Goal: Information Seeking & Learning: Find specific fact

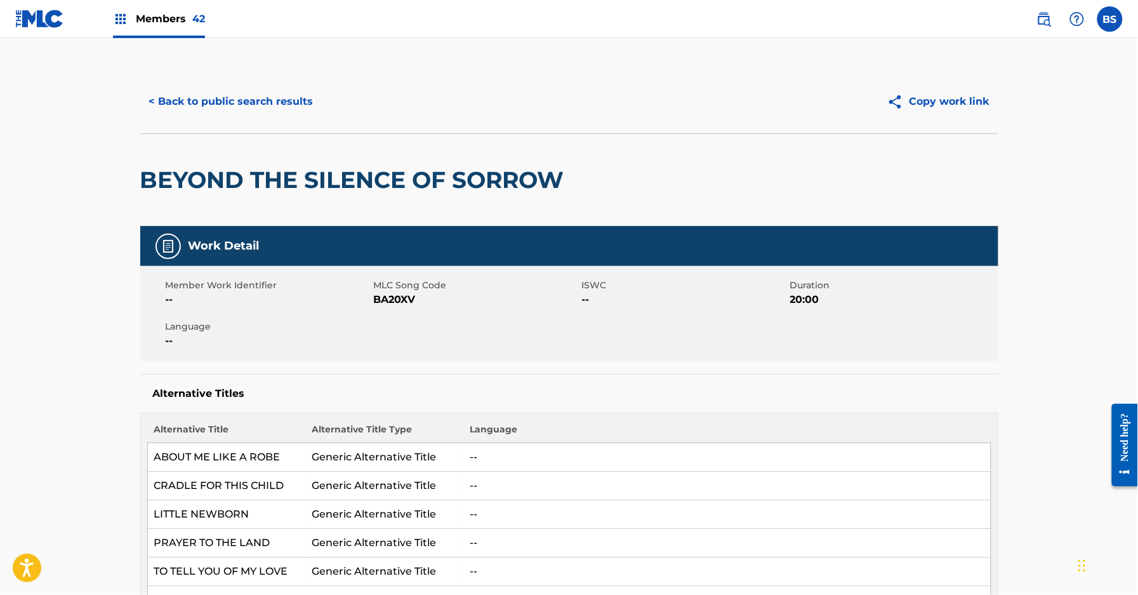
click at [271, 100] on button "< Back to public search results" at bounding box center [231, 102] width 182 height 32
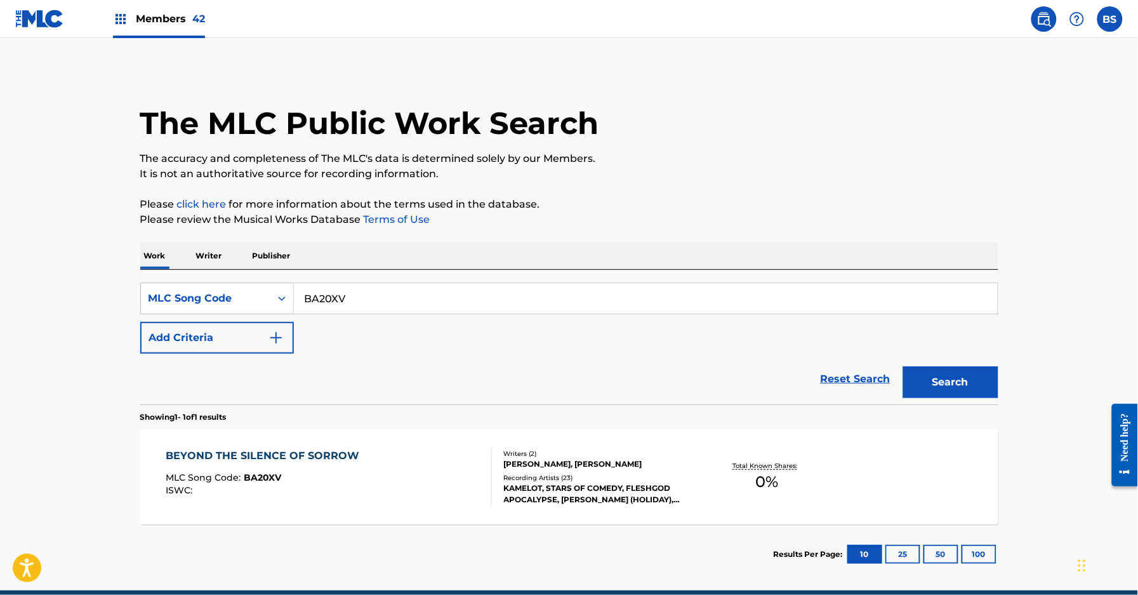
click at [333, 297] on input "BA20XV" at bounding box center [646, 298] width 704 height 30
click at [333, 296] on input "BA20XV" at bounding box center [646, 298] width 704 height 30
paste input "13508"
type input "B13508"
drag, startPoint x: 975, startPoint y: 384, endPoint x: 803, endPoint y: 400, distance: 172.2
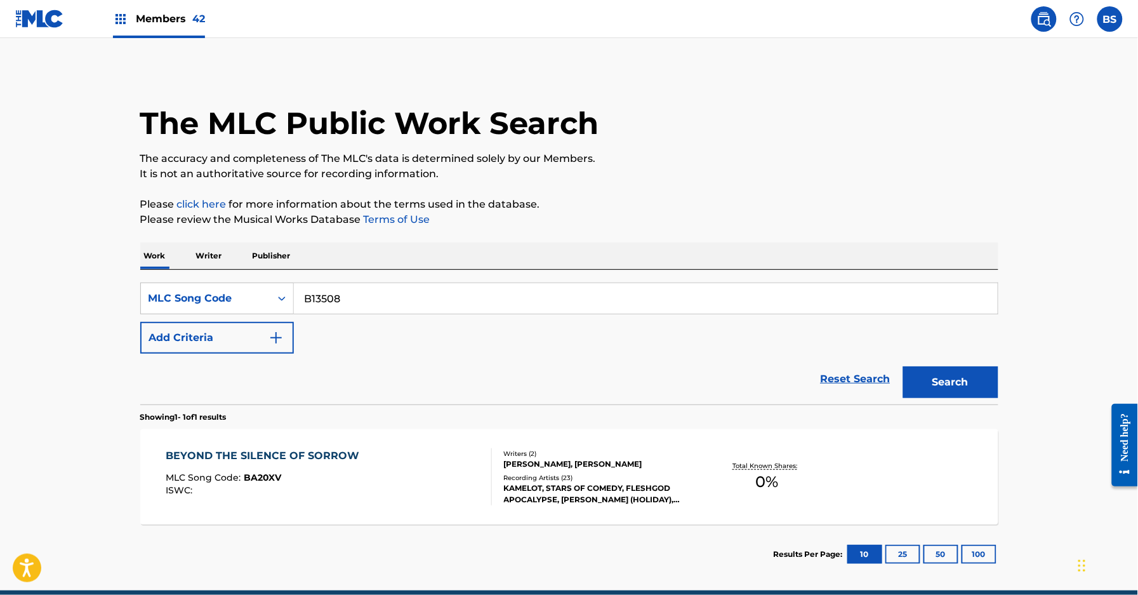
click at [973, 383] on button "Search" at bounding box center [951, 382] width 95 height 32
click at [442, 472] on div "BUMMER MLC Song Code : B13508 ISWC :" at bounding box center [329, 476] width 326 height 57
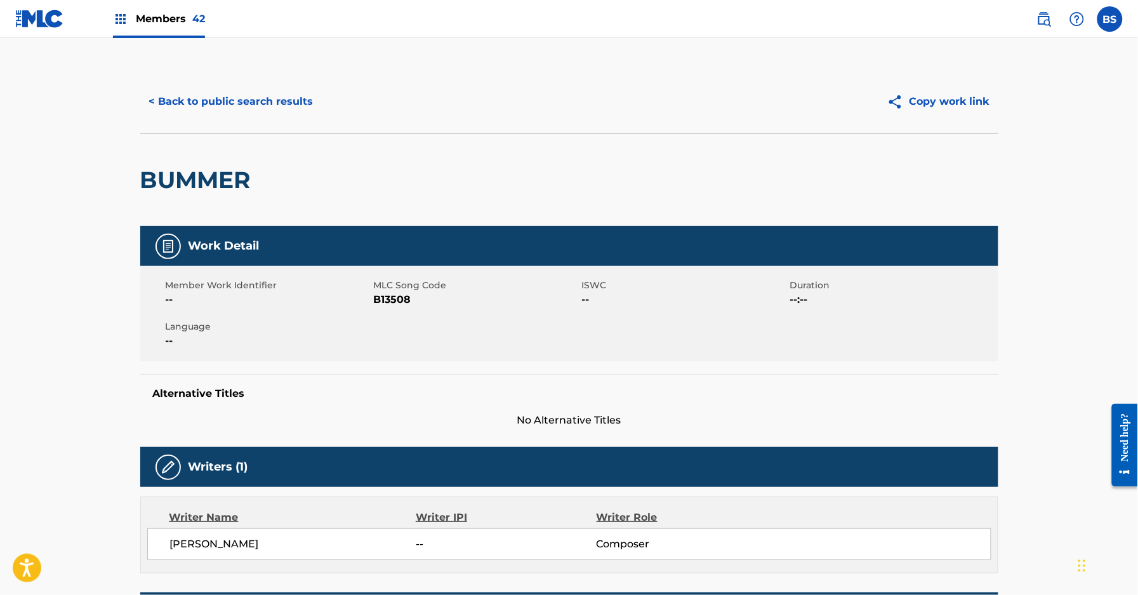
click at [227, 98] on button "< Back to public search results" at bounding box center [231, 102] width 182 height 32
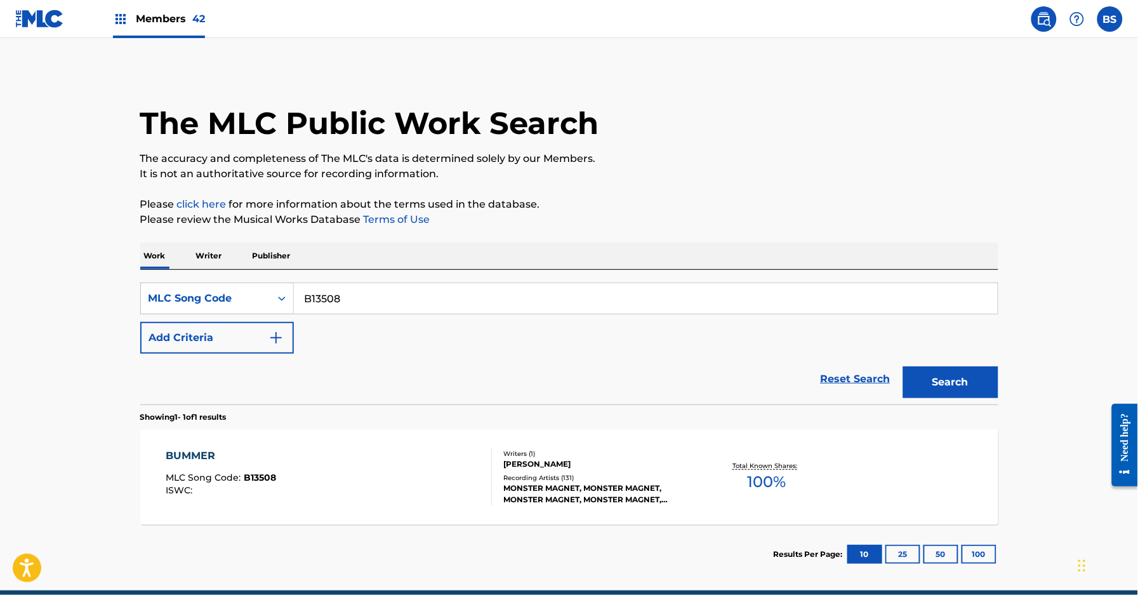
click at [363, 306] on input "B13508" at bounding box center [646, 298] width 704 height 30
paste input "TC79SW"
type input "TC79SW"
click at [957, 389] on button "Search" at bounding box center [951, 382] width 95 height 32
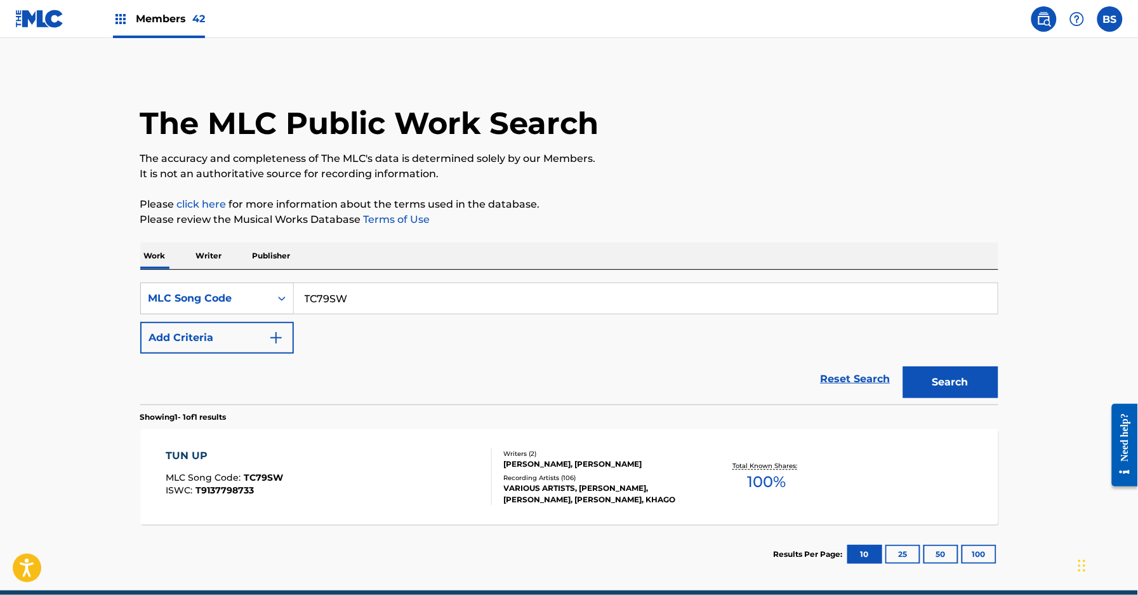
click at [448, 476] on div "TUN UP MLC Song Code : TC79SW ISWC : T9137798733" at bounding box center [329, 476] width 326 height 57
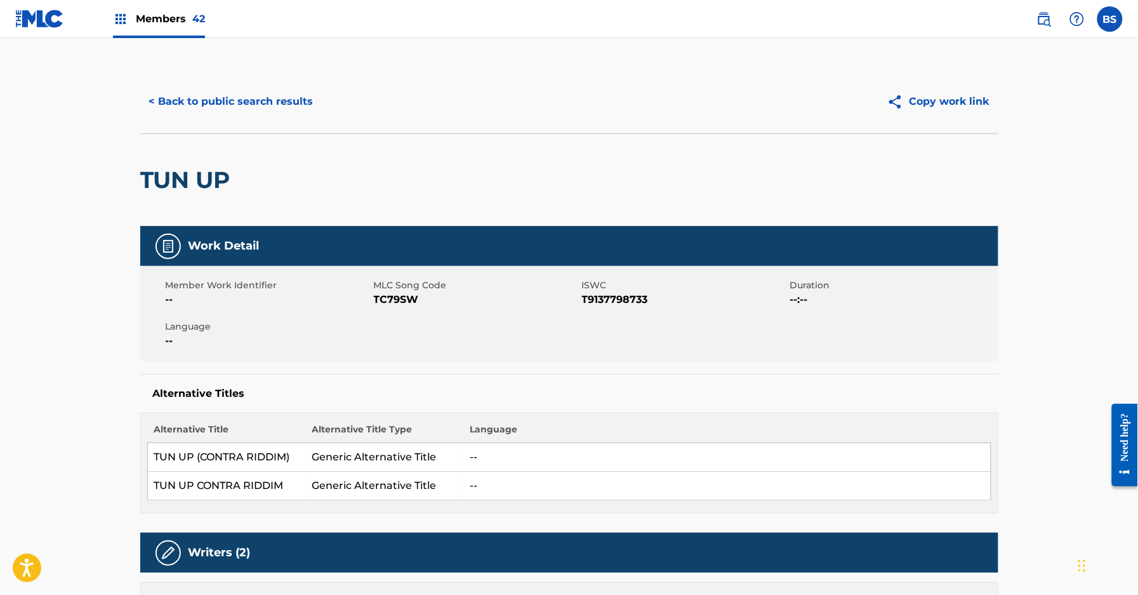
click at [175, 15] on span "Members 42" at bounding box center [170, 18] width 69 height 15
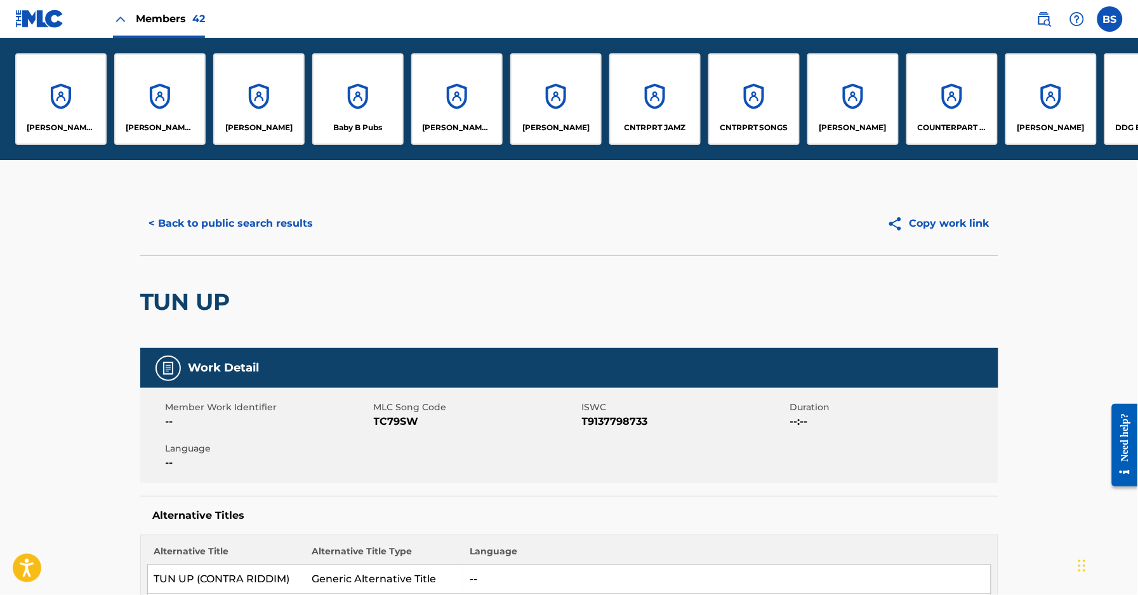
click at [656, 100] on div "CNTRPRT JAMZ" at bounding box center [655, 98] width 91 height 91
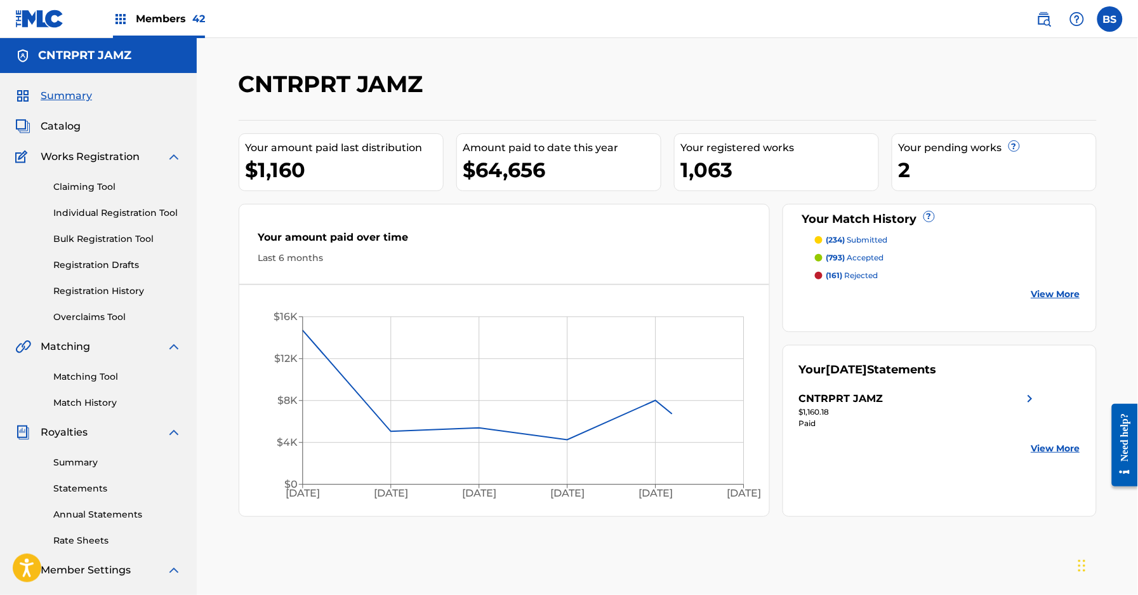
drag, startPoint x: 105, startPoint y: 374, endPoint x: 140, endPoint y: 370, distance: 35.8
click at [105, 374] on link "Matching Tool" at bounding box center [117, 376] width 128 height 13
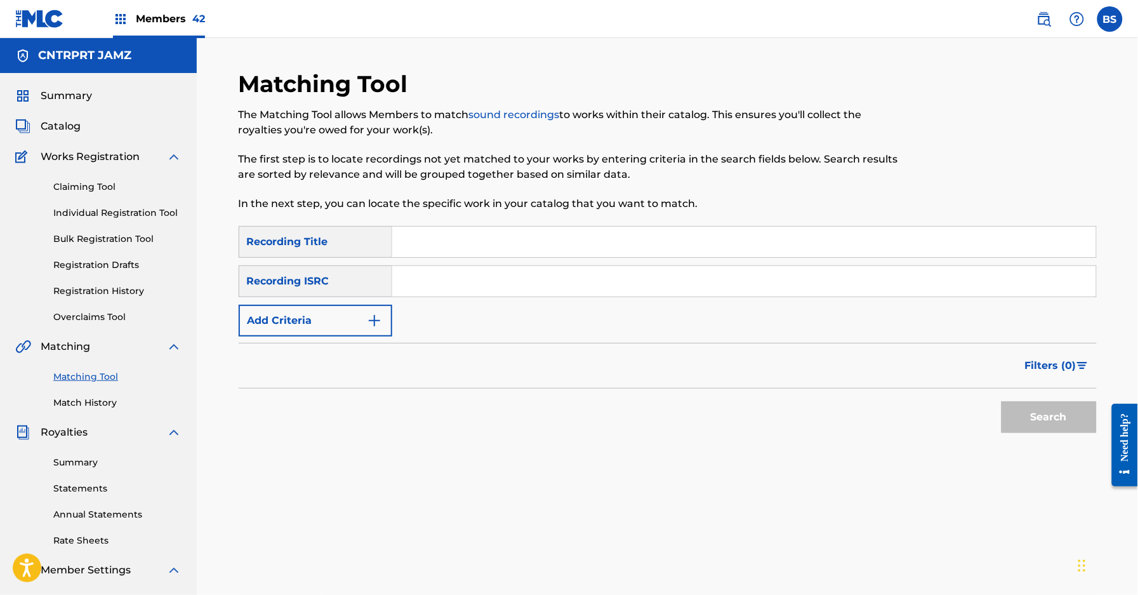
click at [312, 319] on button "Add Criteria" at bounding box center [316, 321] width 154 height 32
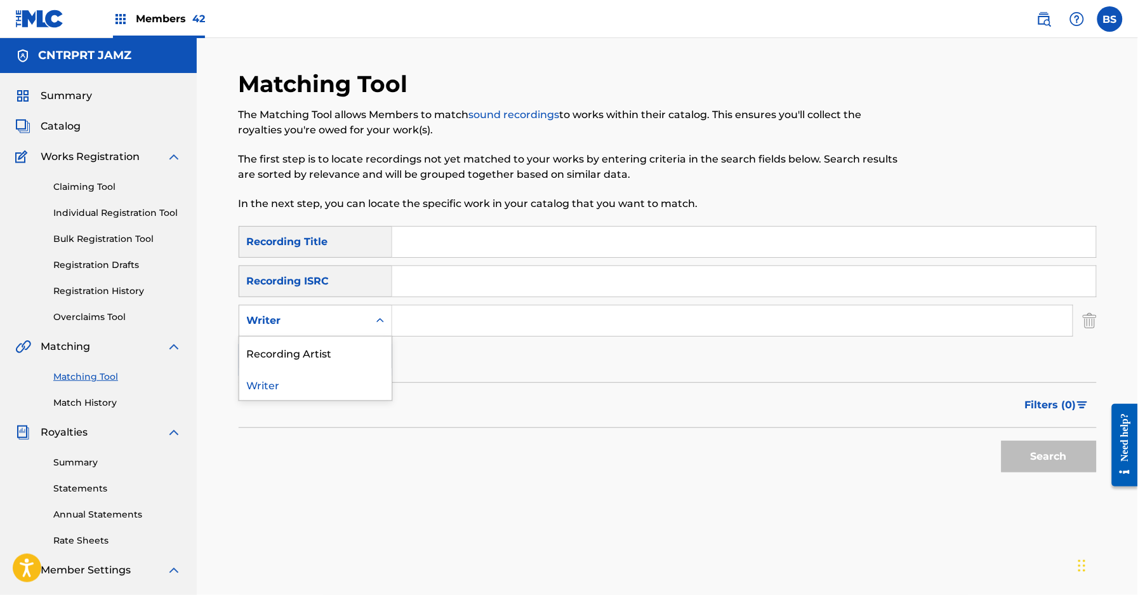
click at [313, 322] on div "Writer" at bounding box center [304, 320] width 114 height 15
drag, startPoint x: 312, startPoint y: 349, endPoint x: 413, endPoint y: 338, distance: 100.9
click at [314, 349] on div "Recording Artist" at bounding box center [315, 353] width 152 height 32
click at [454, 326] on input "Search Form" at bounding box center [732, 320] width 681 height 30
paste input "[PERSON_NAME]"
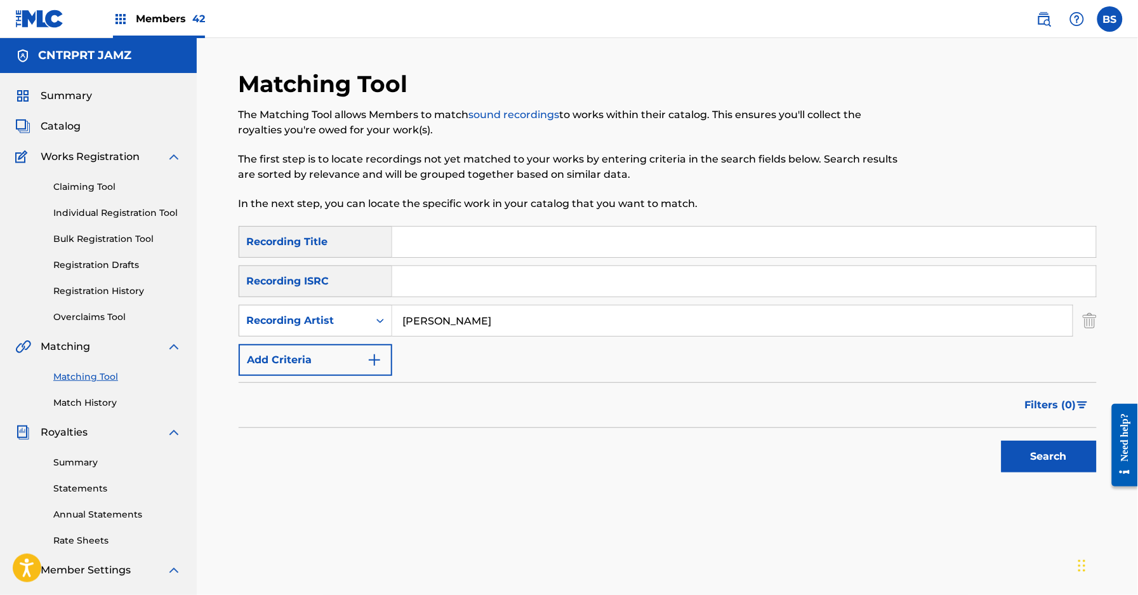
type input "[PERSON_NAME]"
drag, startPoint x: 1079, startPoint y: 446, endPoint x: 950, endPoint y: 442, distance: 129.6
click at [1079, 446] on button "Search" at bounding box center [1049, 457] width 95 height 32
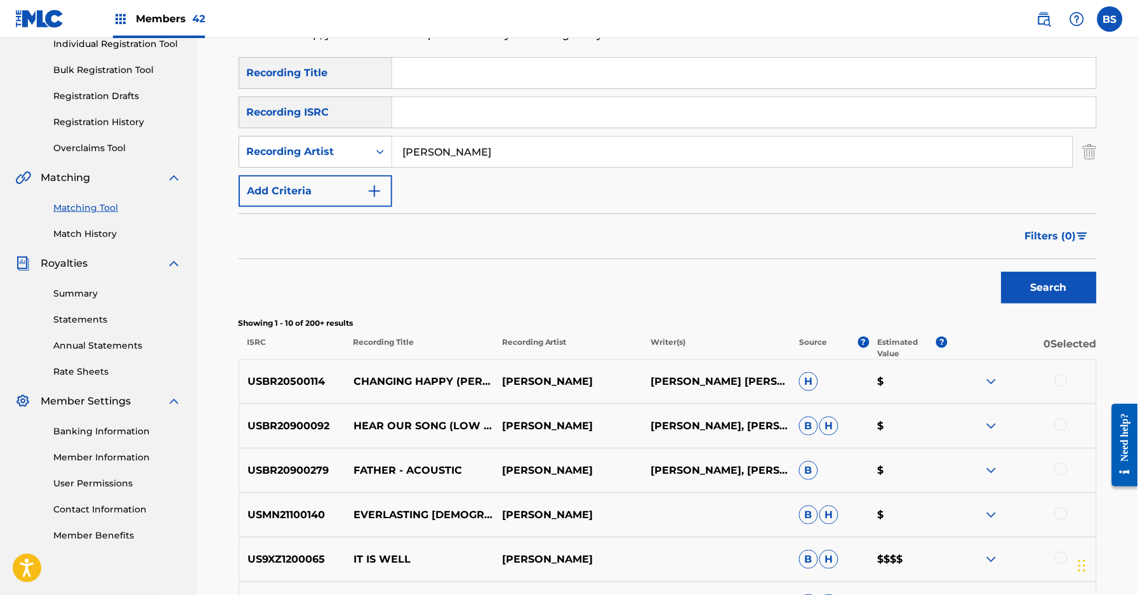
scroll to position [236, 0]
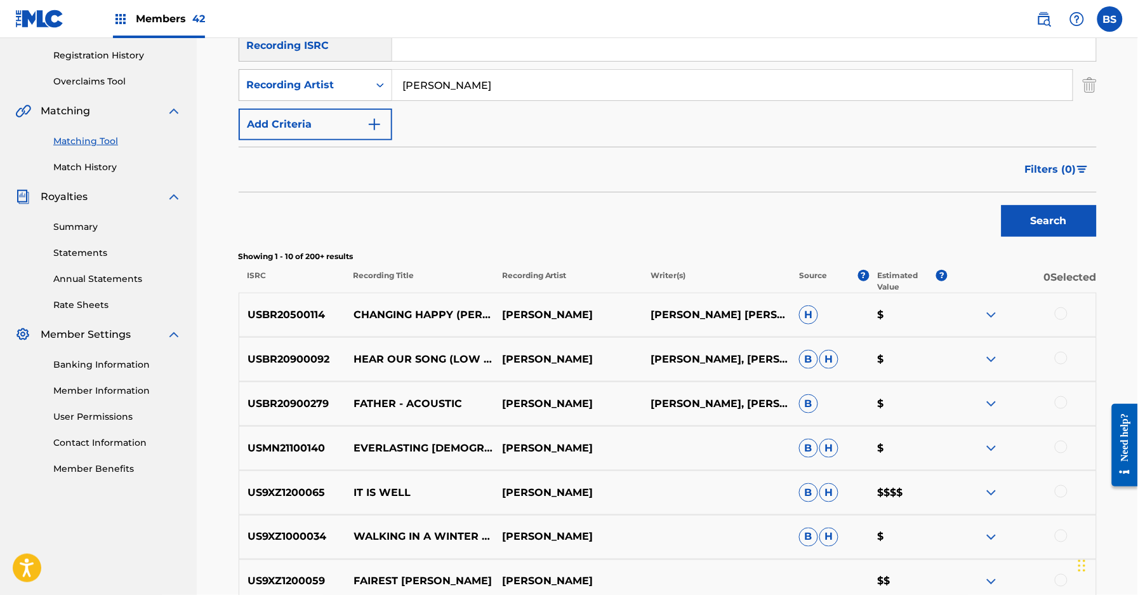
click at [1073, 180] on button "Filters ( 0 )" at bounding box center [1057, 170] width 79 height 32
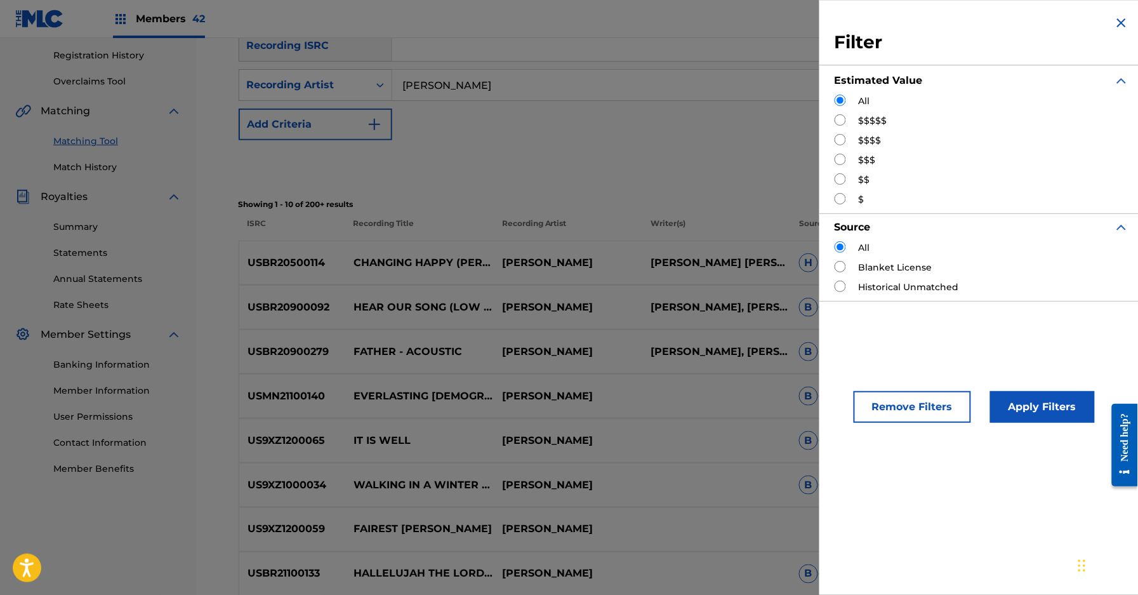
click at [874, 121] on label "$$$$$" at bounding box center [873, 120] width 29 height 13
drag, startPoint x: 843, startPoint y: 116, endPoint x: 854, endPoint y: 140, distance: 26.7
click at [843, 116] on input "Search Form" at bounding box center [840, 119] width 11 height 11
radio input "true"
click at [1067, 406] on button "Apply Filters" at bounding box center [1042, 407] width 105 height 32
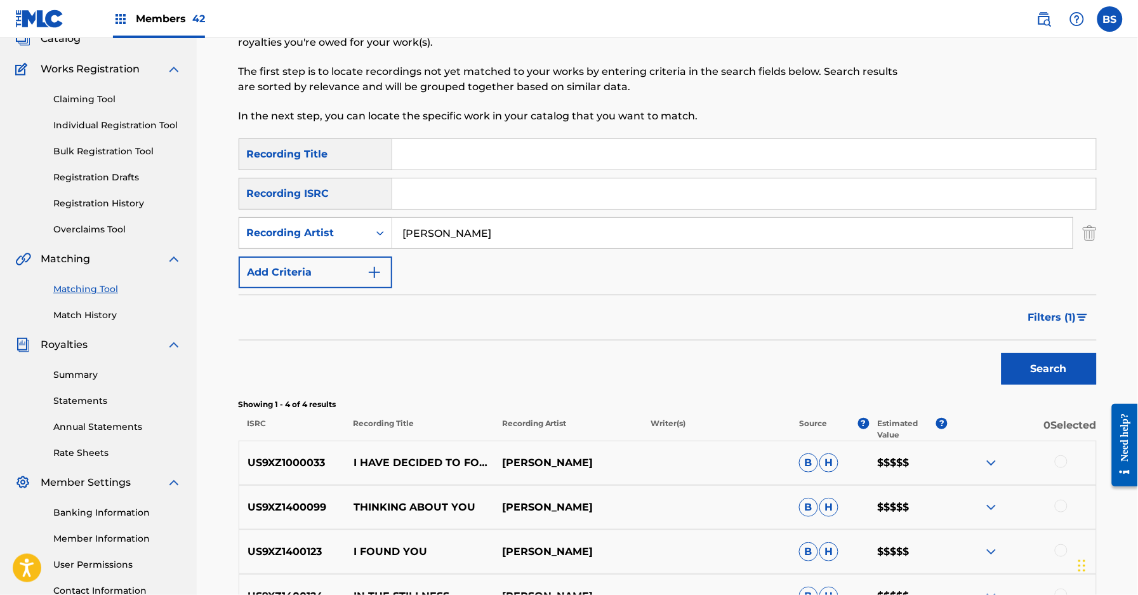
scroll to position [87, 0]
click at [1048, 18] on img at bounding box center [1044, 18] width 15 height 15
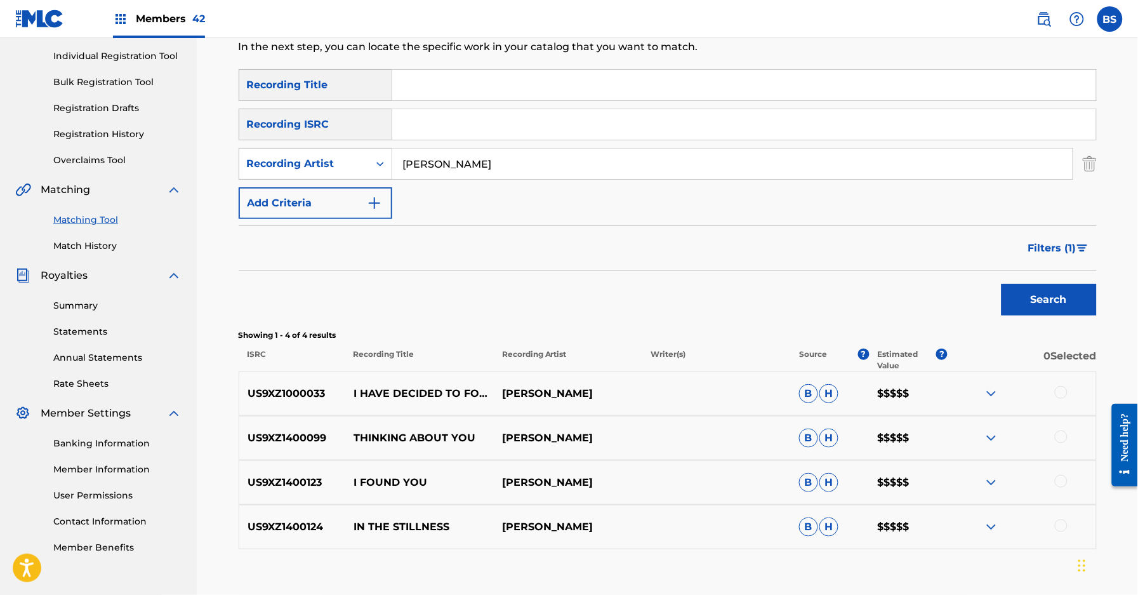
scroll to position [236, 0]
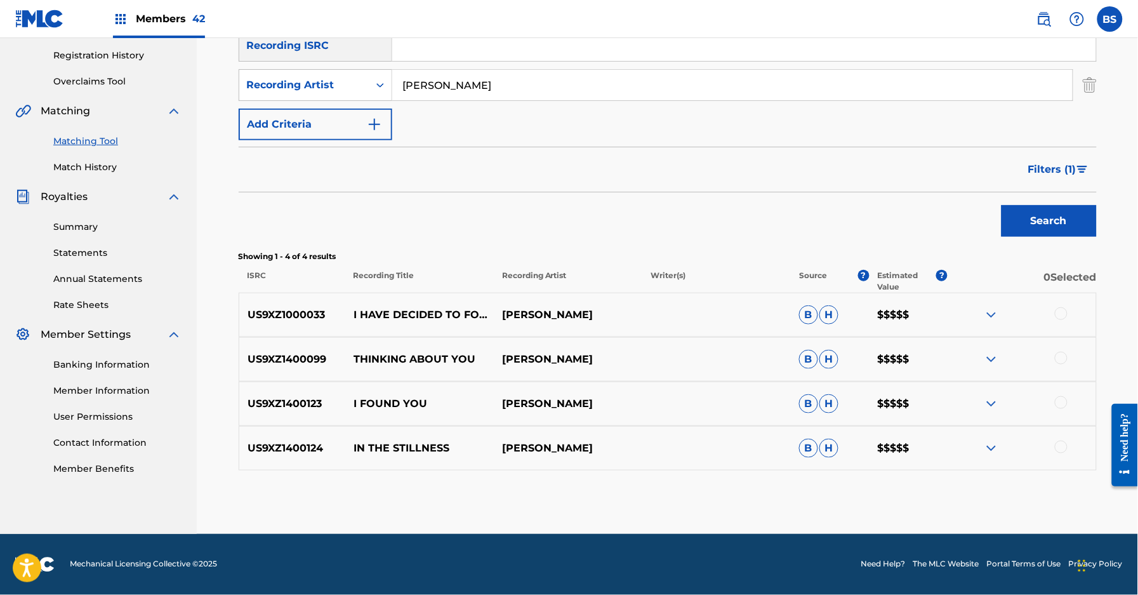
click at [990, 357] on img at bounding box center [991, 359] width 15 height 15
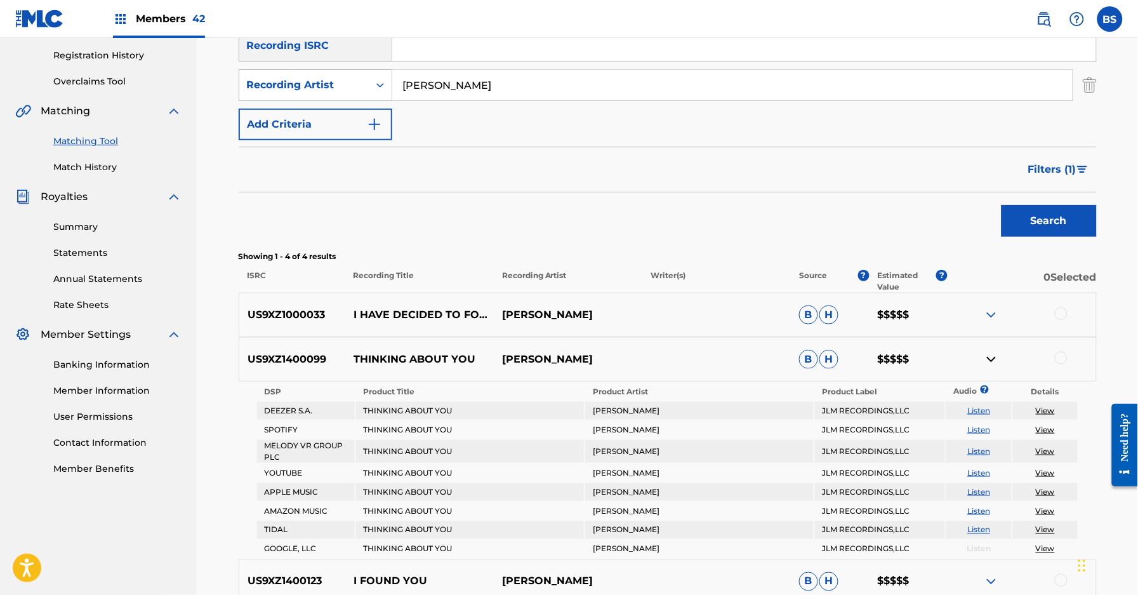
drag, startPoint x: 990, startPoint y: 357, endPoint x: 968, endPoint y: 355, distance: 22.3
click at [990, 357] on img at bounding box center [991, 359] width 15 height 15
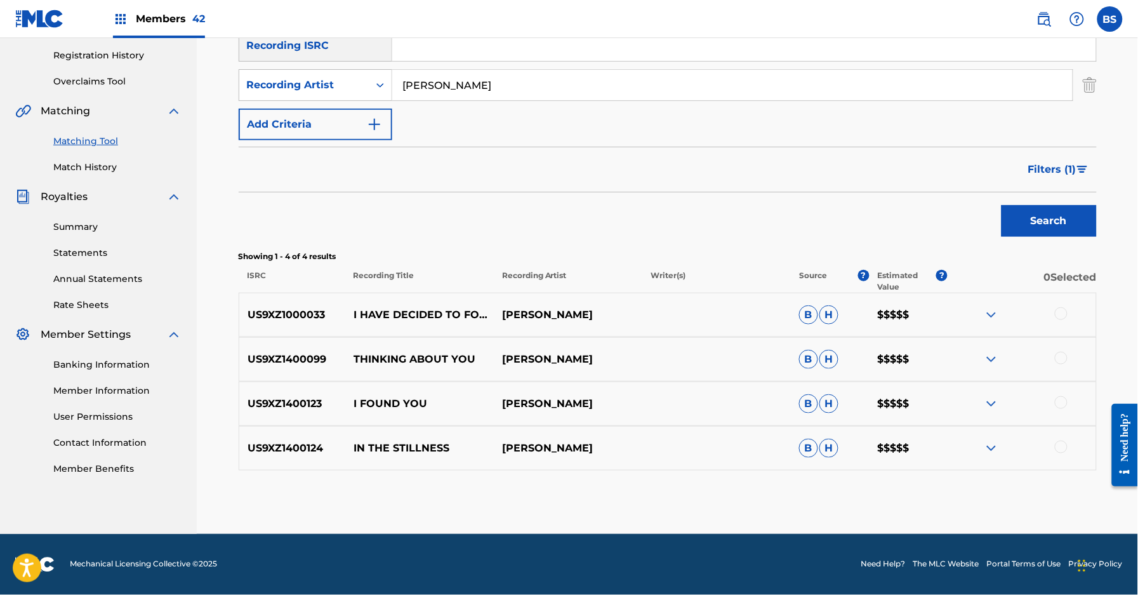
click at [997, 448] on img at bounding box center [991, 448] width 15 height 15
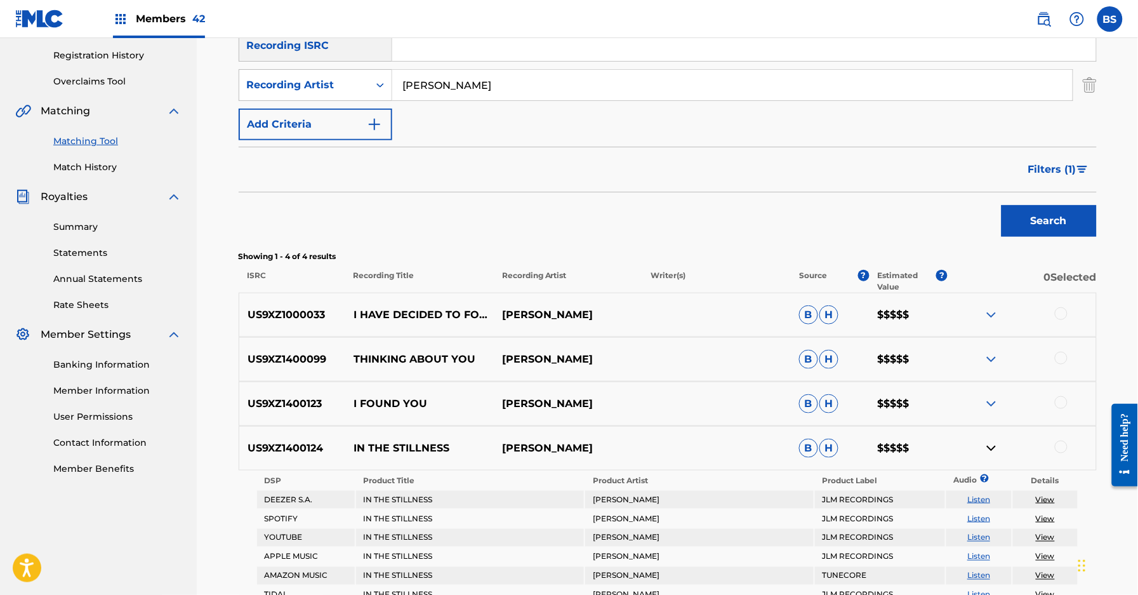
drag, startPoint x: 997, startPoint y: 448, endPoint x: 990, endPoint y: 442, distance: 9.0
click at [464, 88] on input "[PERSON_NAME]" at bounding box center [732, 85] width 681 height 30
paste input "[PERSON_NAME]"
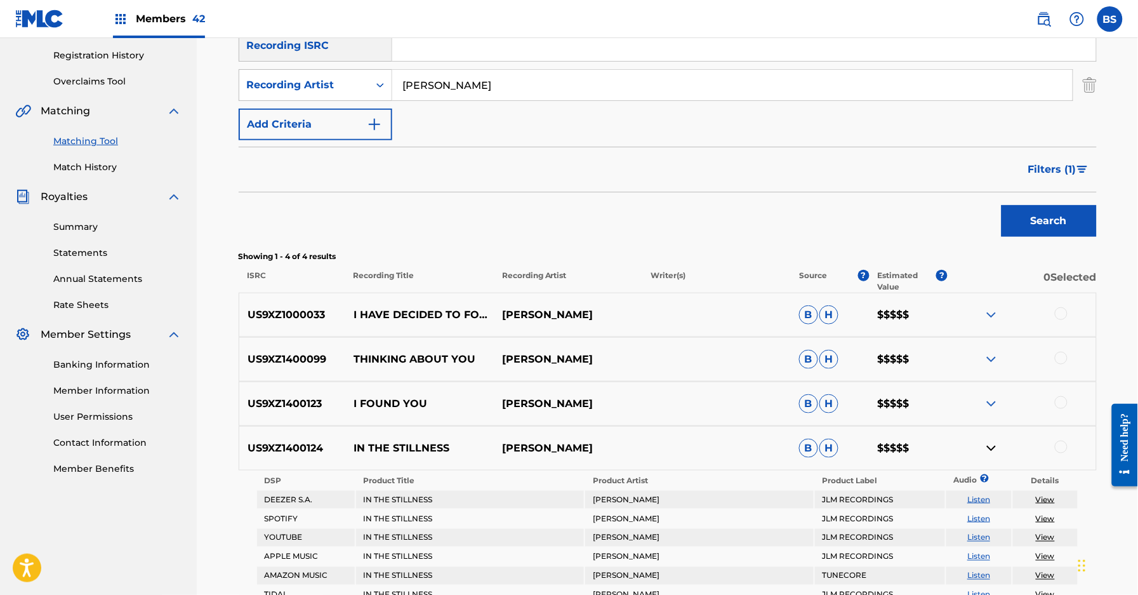
type input "[PERSON_NAME]"
drag, startPoint x: 1044, startPoint y: 221, endPoint x: 1002, endPoint y: 224, distance: 42.0
click at [1044, 220] on button "Search" at bounding box center [1049, 221] width 95 height 32
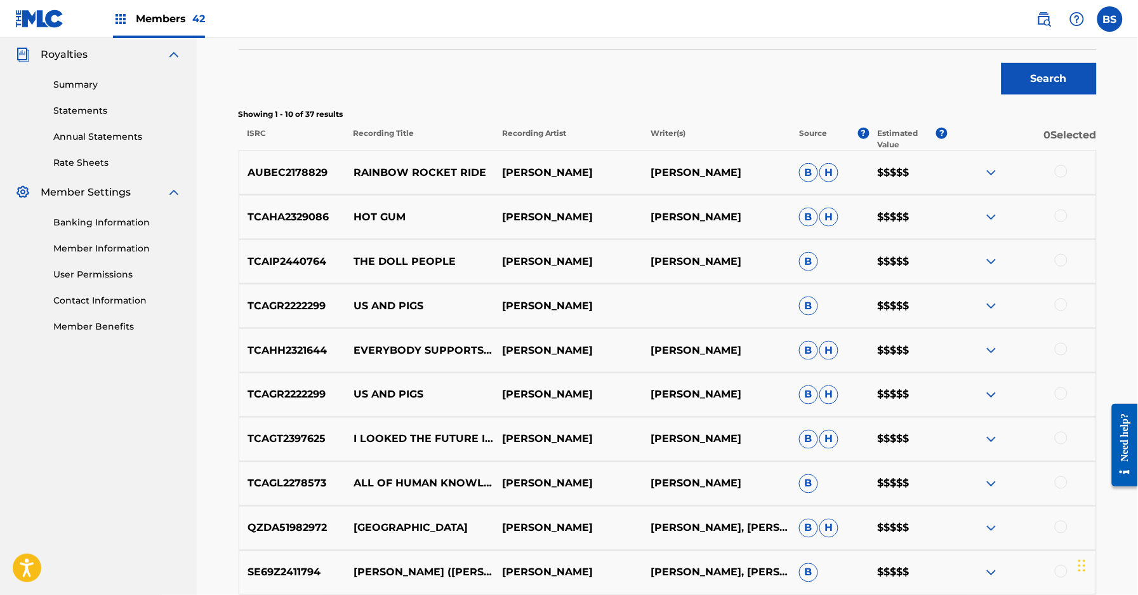
scroll to position [0, 0]
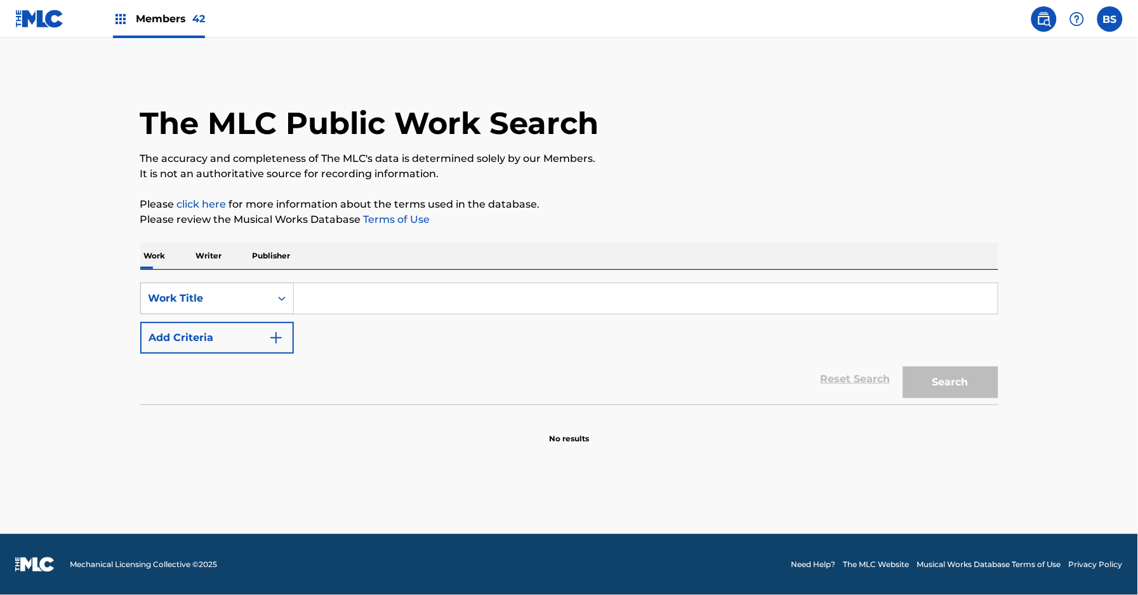
click at [248, 307] on div "Work Title" at bounding box center [206, 298] width 130 height 24
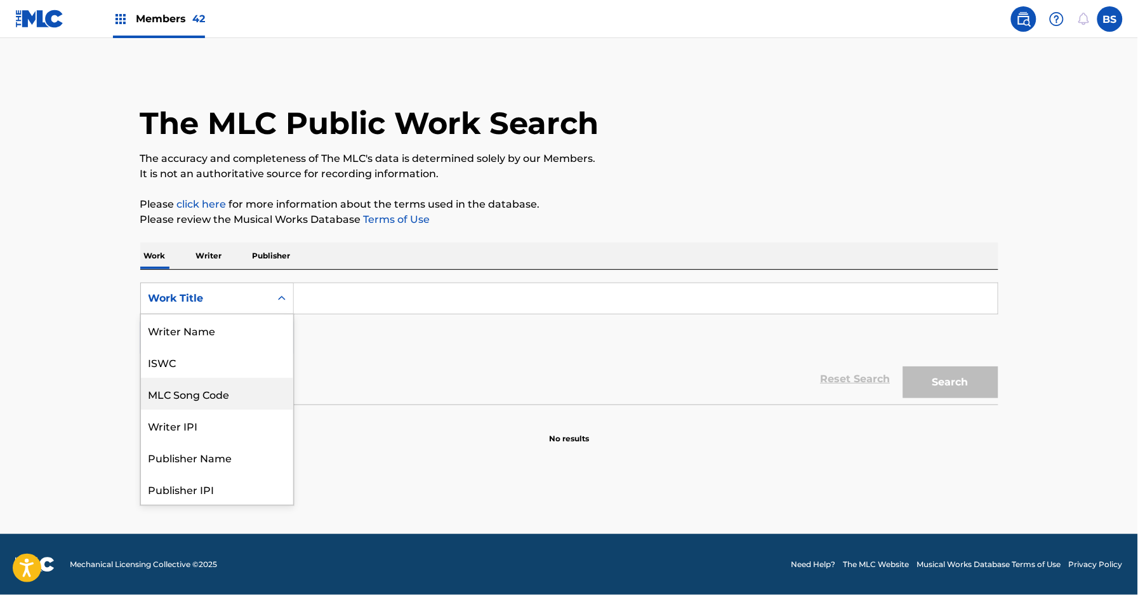
scroll to position [63, 0]
drag, startPoint x: 356, startPoint y: 335, endPoint x: 225, endPoint y: 342, distance: 131.6
click at [354, 337] on div "SearchWithCriteria68f151eb-38c3-43c2-bb89-3b29f9586707 MLC Song Code, 3 of 8. 8…" at bounding box center [569, 318] width 858 height 71
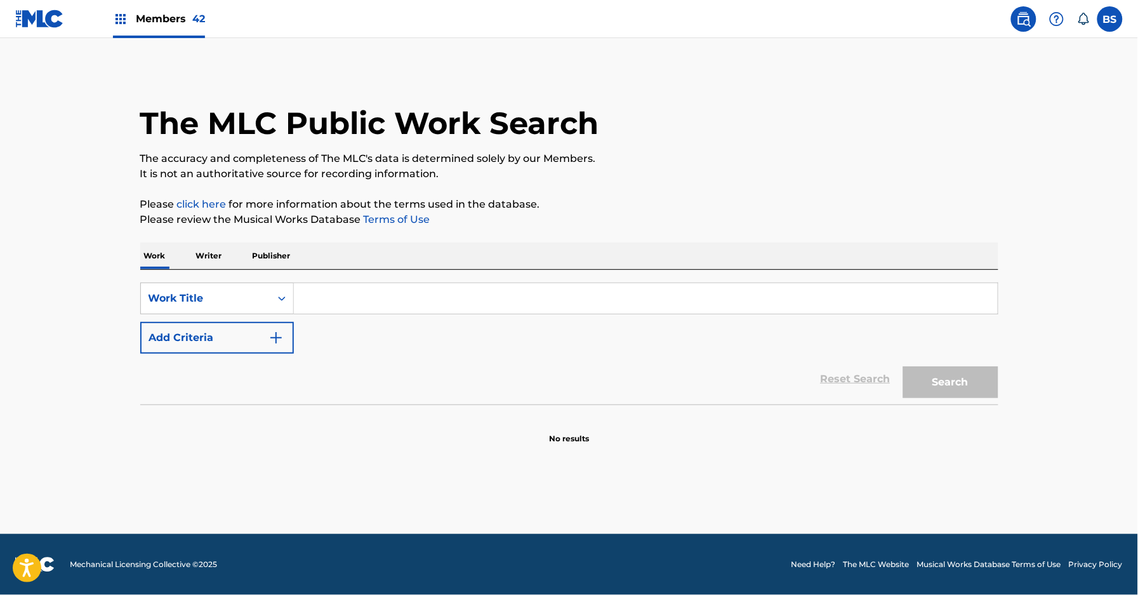
click at [223, 336] on button "Add Criteria" at bounding box center [217, 338] width 154 height 32
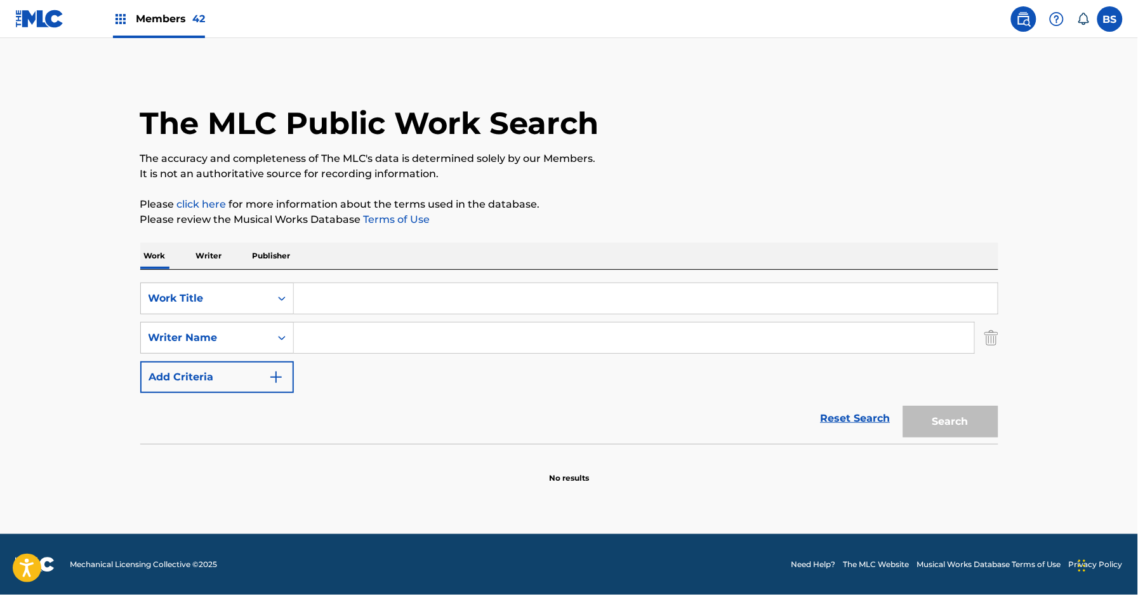
click at [360, 333] on input "Search Form" at bounding box center [634, 338] width 681 height 30
paste input "[PERSON_NAME]"
type input "[PERSON_NAME]"
click at [362, 298] on input "Search Form" at bounding box center [646, 298] width 704 height 30
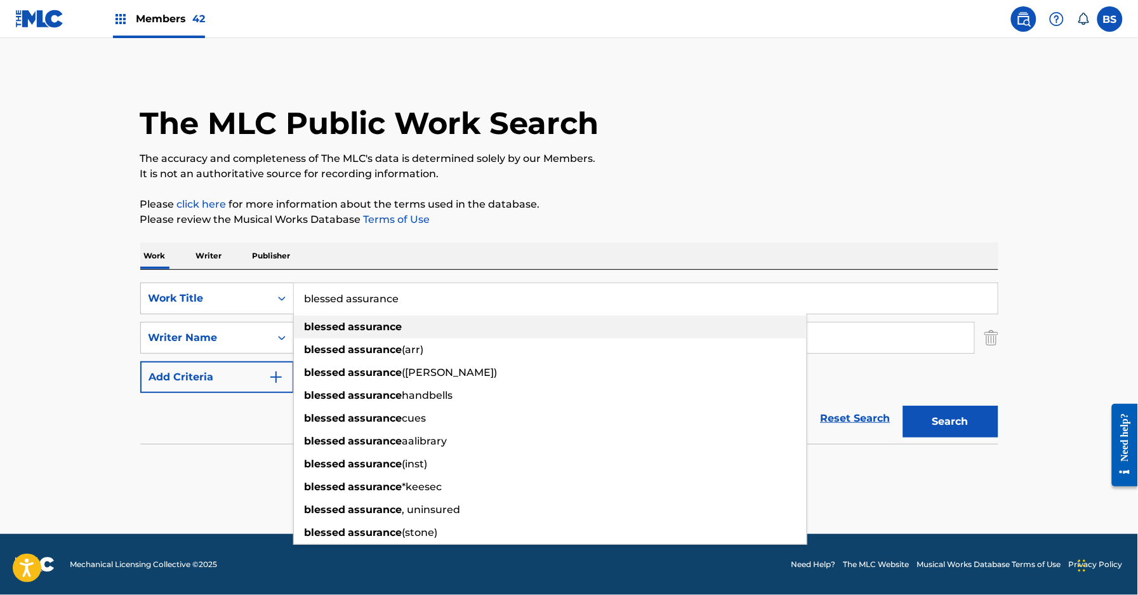
type input "blessed assurance"
click at [363, 326] on strong "assurance" at bounding box center [376, 327] width 54 height 12
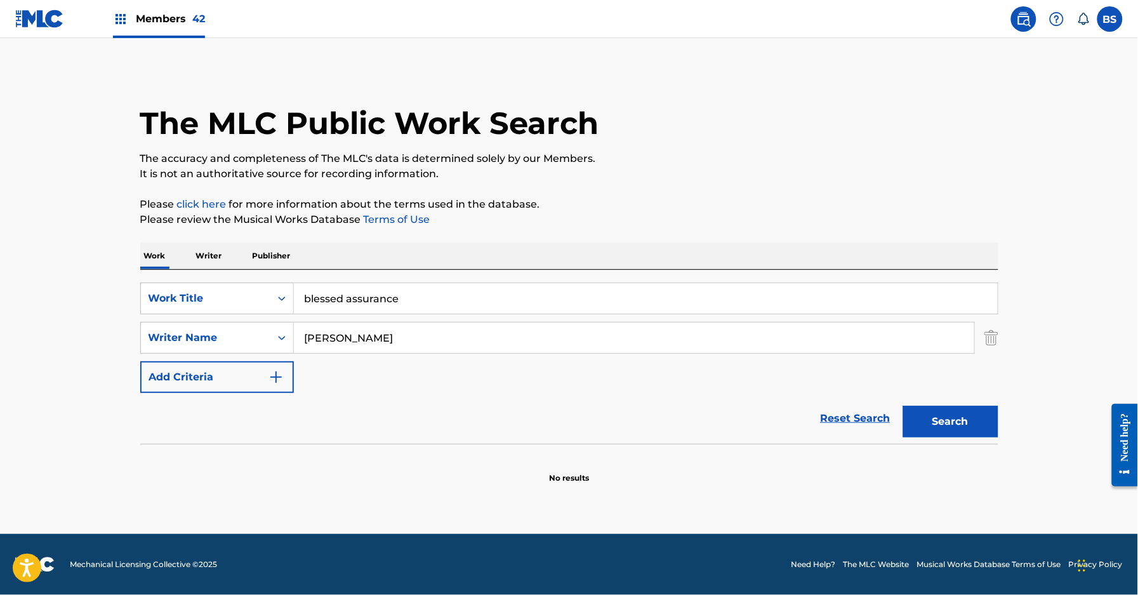
drag, startPoint x: 941, startPoint y: 420, endPoint x: 704, endPoint y: 411, distance: 237.0
click at [941, 419] on button "Search" at bounding box center [951, 422] width 95 height 32
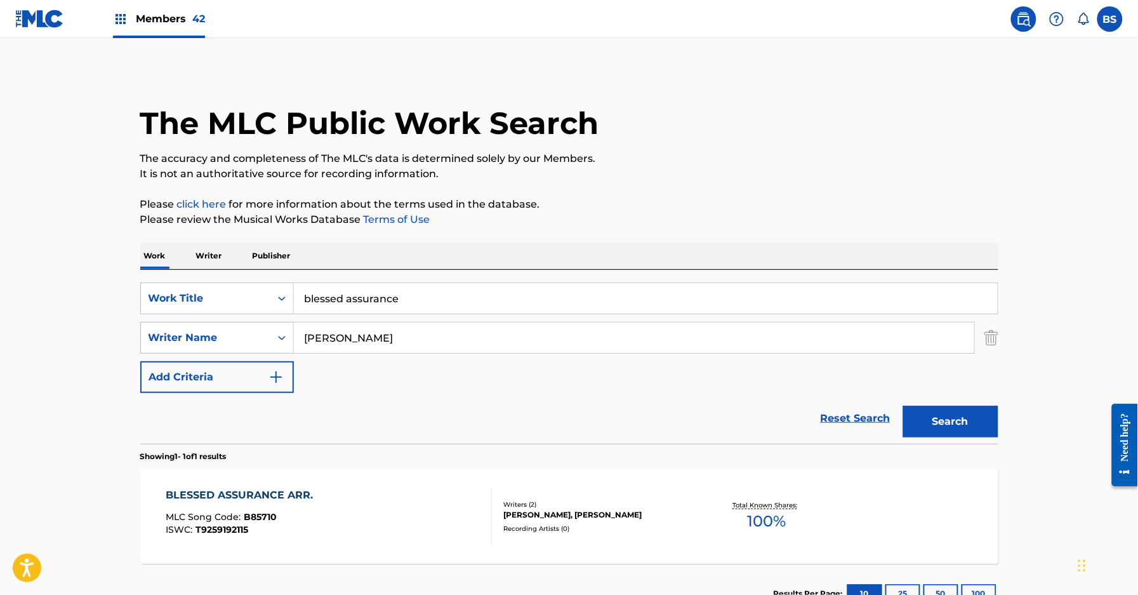
scroll to position [96, 0]
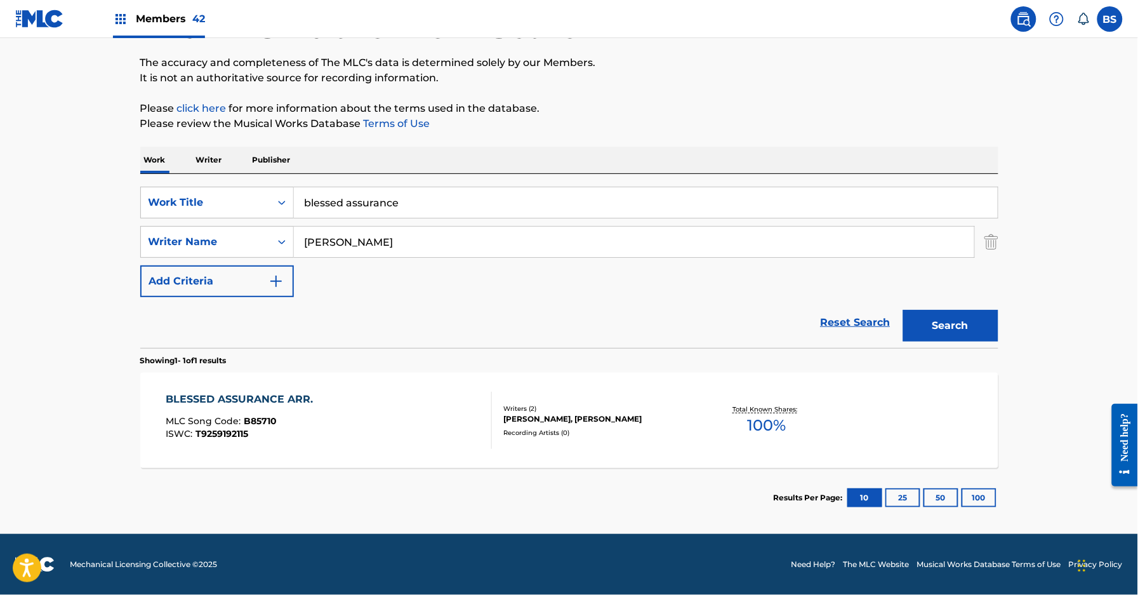
click at [419, 420] on div "BLESSED ASSURANCE ARR. MLC Song Code : B85710 ISWC : T9259192115" at bounding box center [329, 420] width 326 height 57
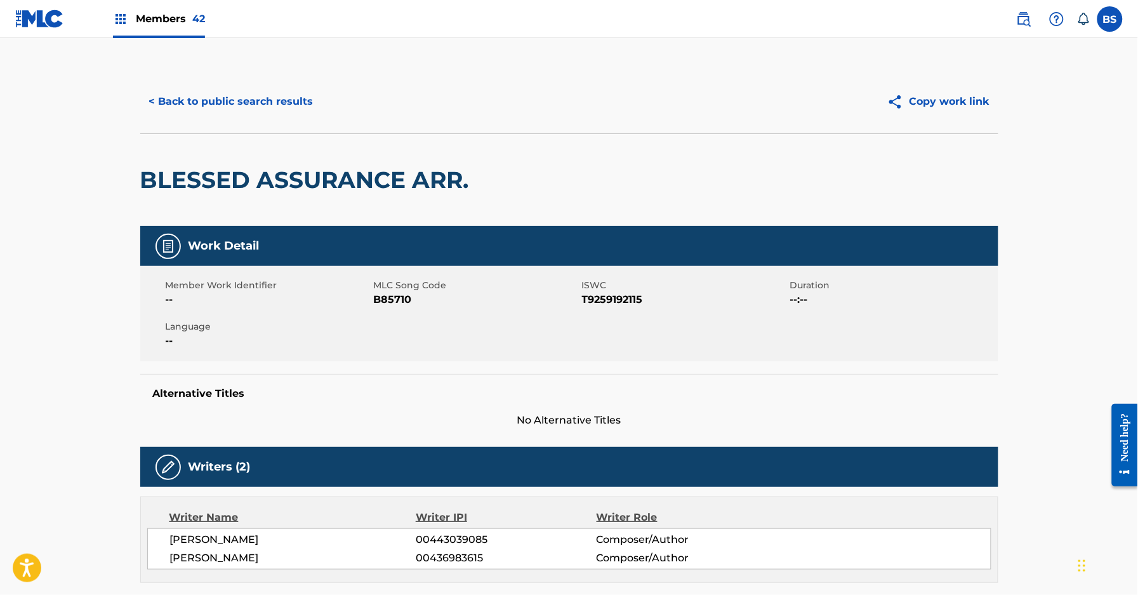
click at [234, 100] on button "< Back to public search results" at bounding box center [231, 102] width 182 height 32
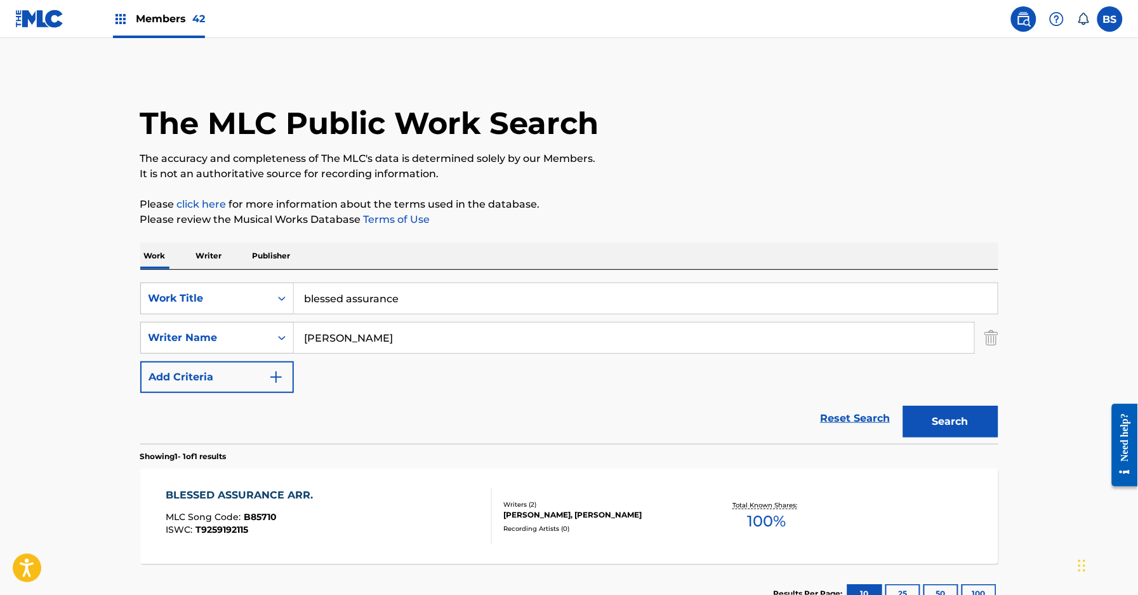
scroll to position [23, 0]
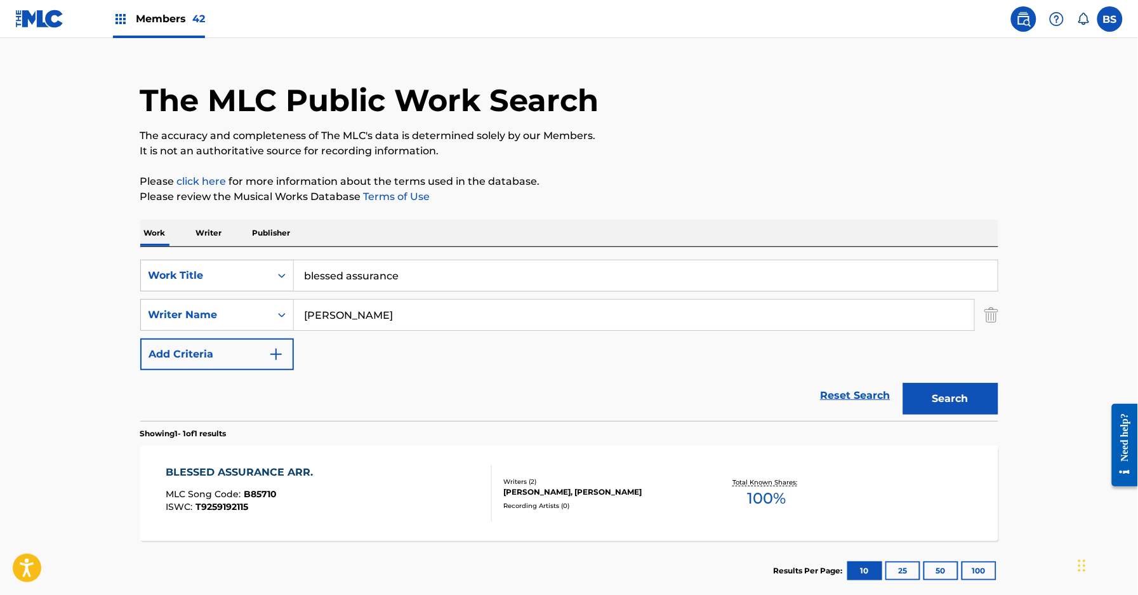
click at [344, 273] on input "blessed assurance" at bounding box center [646, 275] width 704 height 30
paste input "i have decided to follow [PERSON_NAME]"
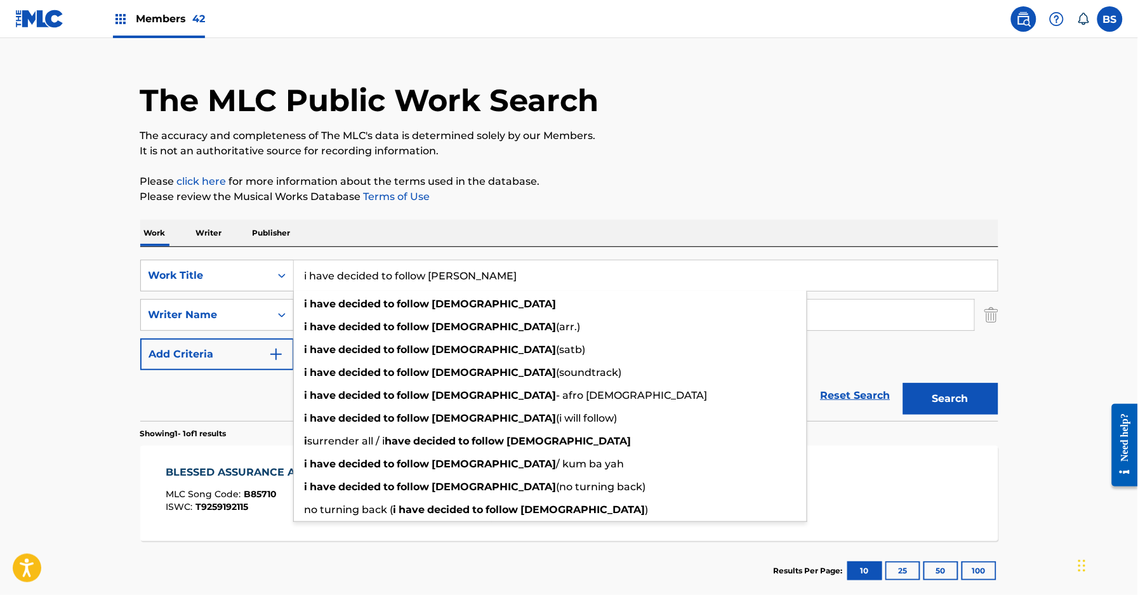
type input "i have decided to follow [PERSON_NAME]"
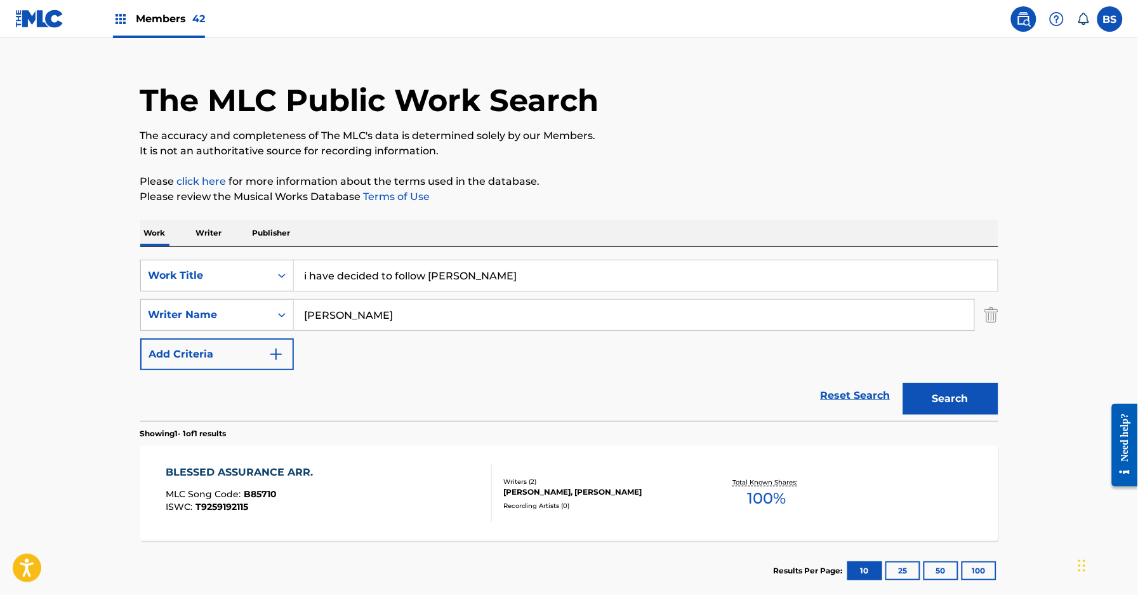
click at [992, 312] on img "Search Form" at bounding box center [992, 315] width 14 height 32
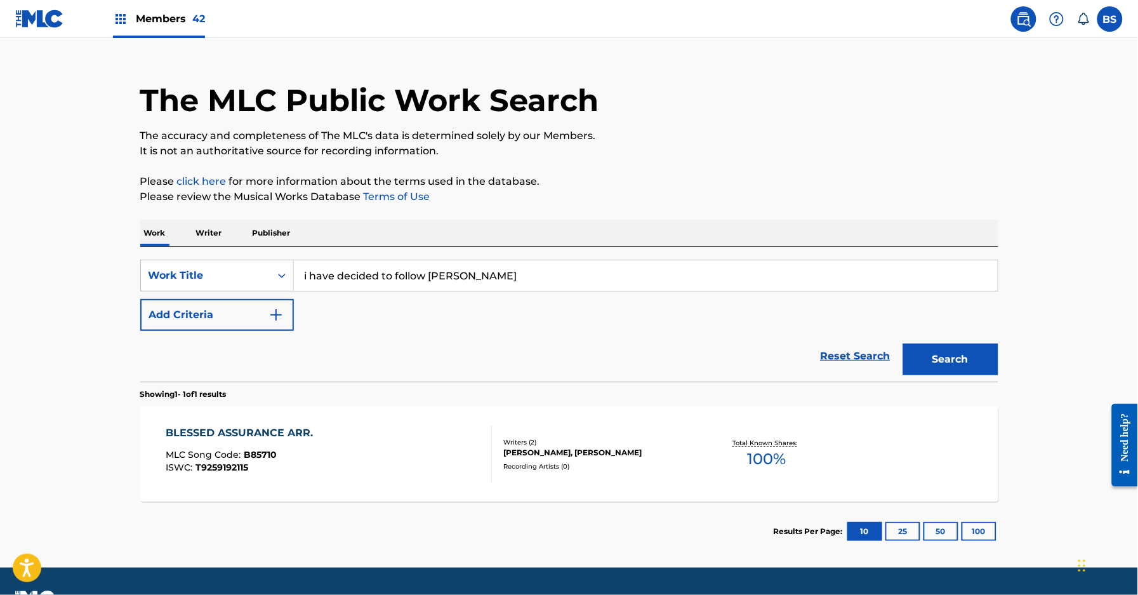
drag, startPoint x: 967, startPoint y: 348, endPoint x: 771, endPoint y: 350, distance: 195.6
click at [967, 348] on button "Search" at bounding box center [951, 359] width 95 height 32
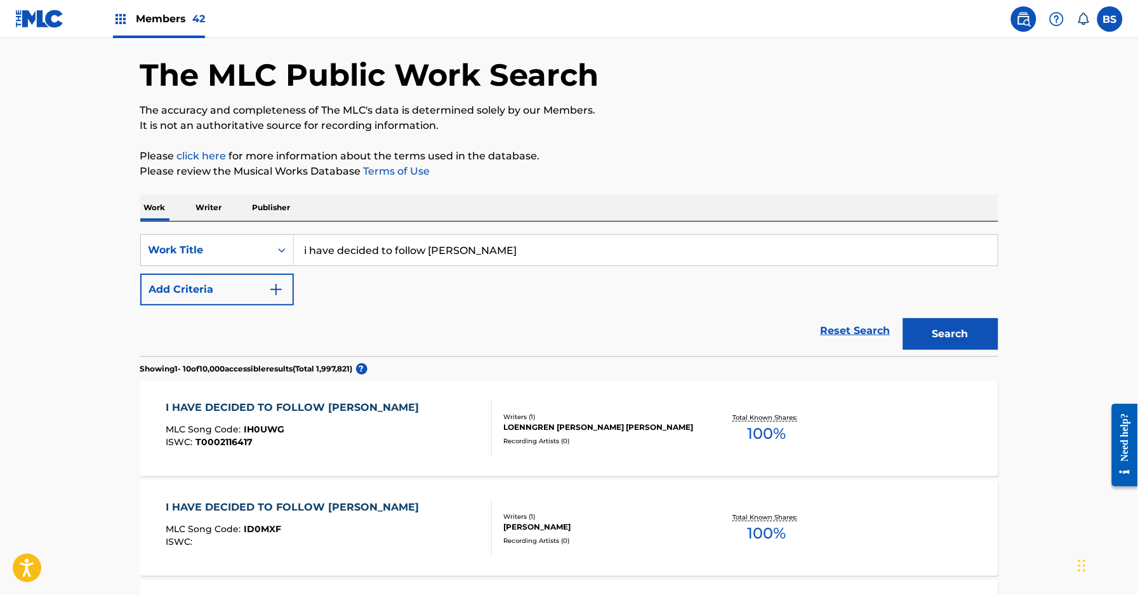
scroll to position [0, 0]
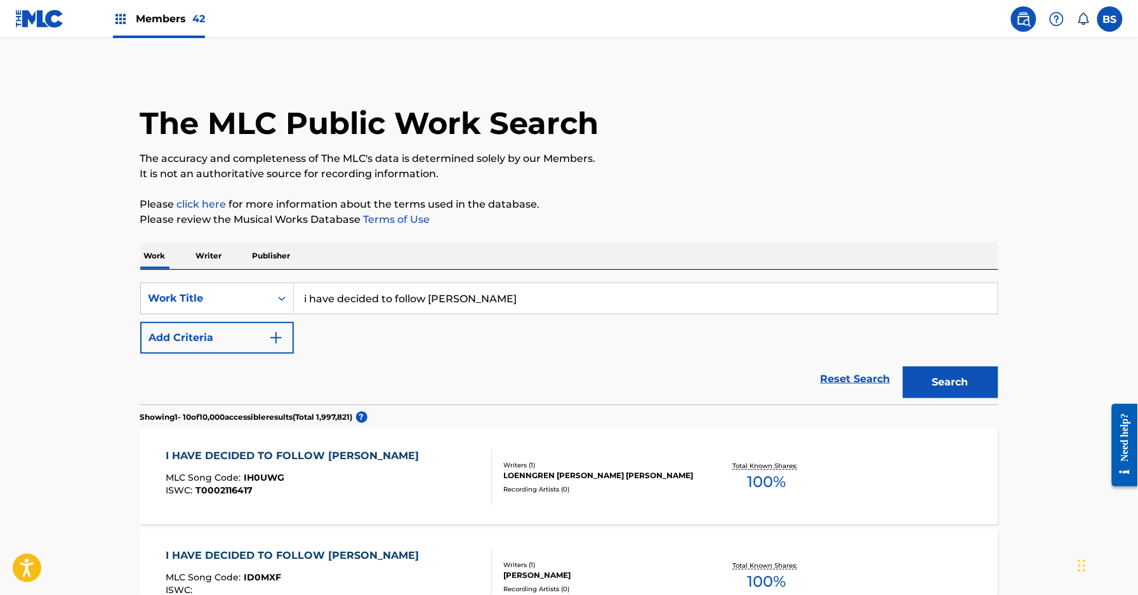
click at [319, 292] on input "i have decided to follow [PERSON_NAME]" at bounding box center [646, 298] width 704 height 30
click at [225, 260] on p "Writer" at bounding box center [209, 256] width 34 height 27
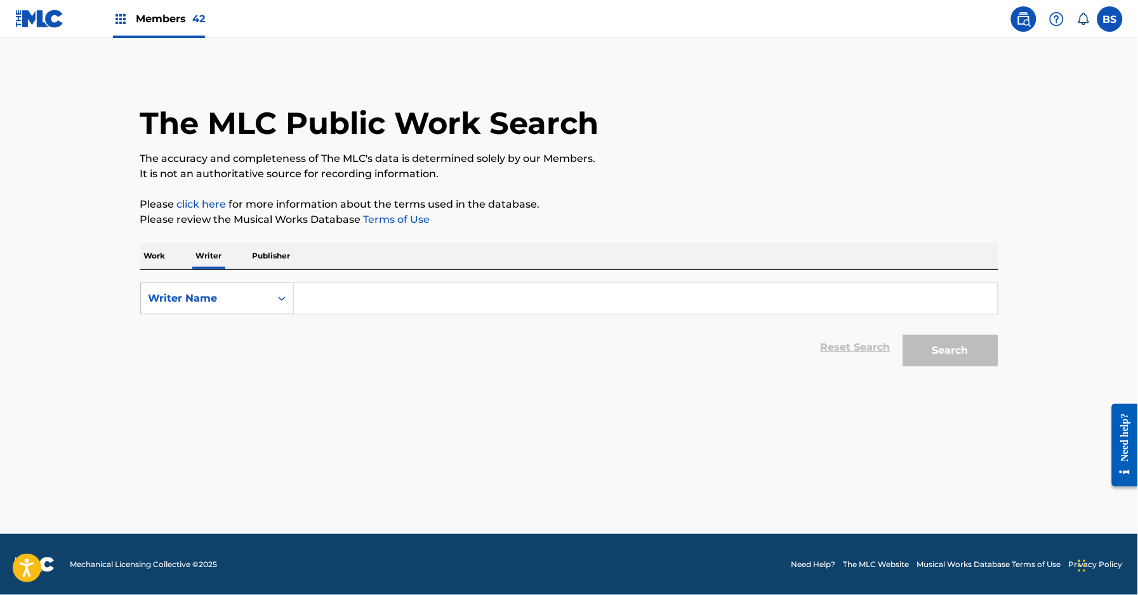
click at [401, 305] on input "Search Form" at bounding box center [646, 298] width 704 height 30
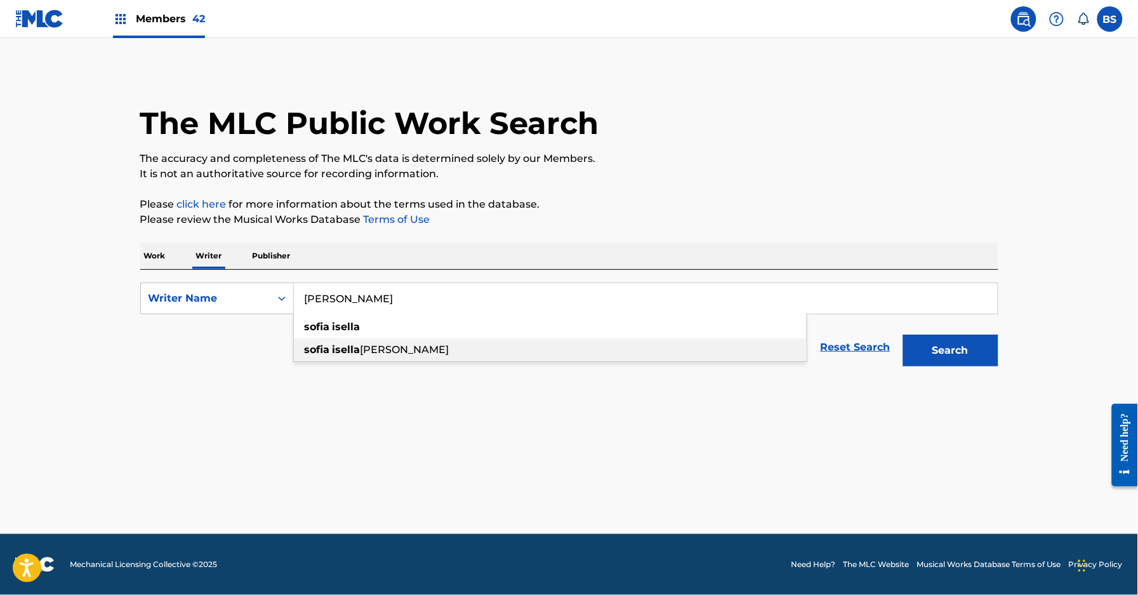
click at [386, 345] on span "[PERSON_NAME]" at bounding box center [405, 349] width 89 height 12
type input "[PERSON_NAME]"
drag, startPoint x: 971, startPoint y: 351, endPoint x: 804, endPoint y: 362, distance: 166.7
click at [970, 351] on button "Search" at bounding box center [951, 351] width 95 height 32
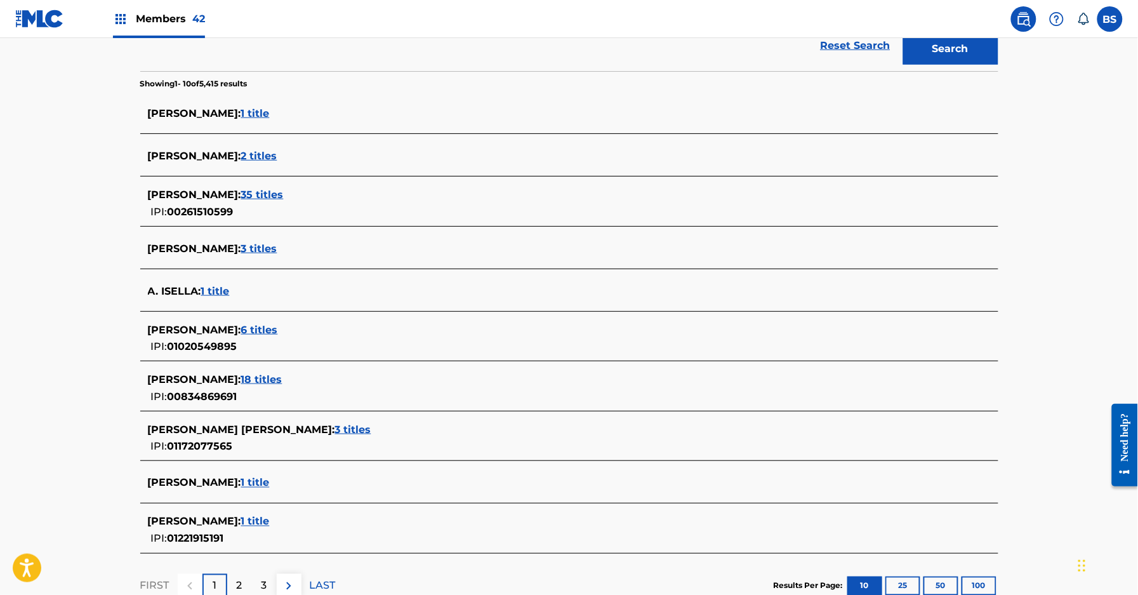
scroll to position [302, 0]
click at [278, 331] on span "6 titles" at bounding box center [259, 329] width 37 height 12
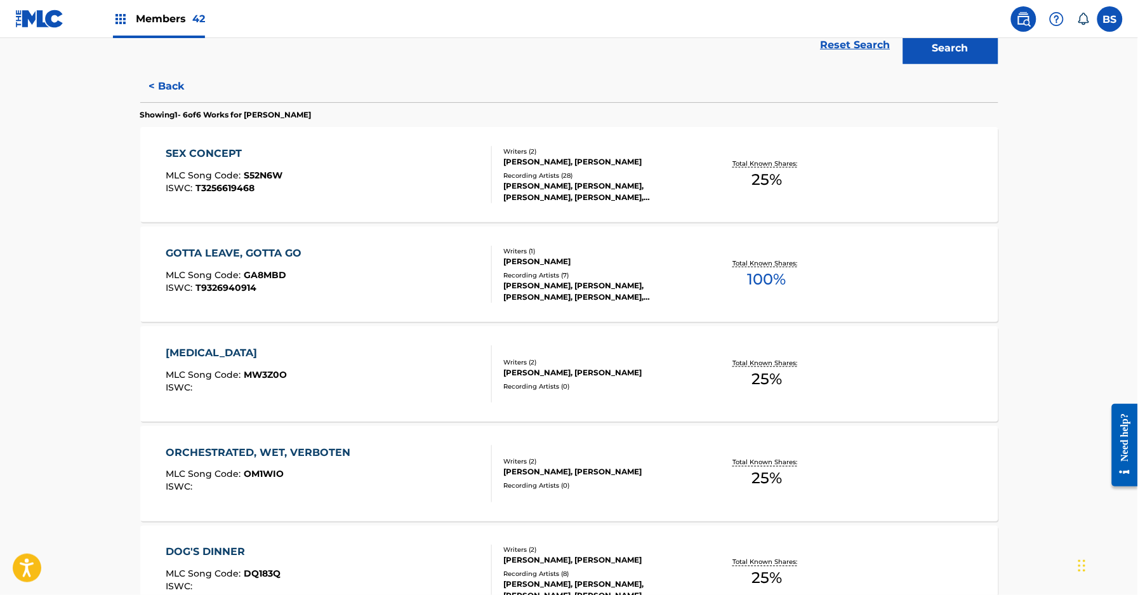
click at [411, 274] on div "GOTTA LEAVE, GOTTA GO MLC Song Code : GA8MBD ISWC : T9326940914" at bounding box center [329, 274] width 326 height 57
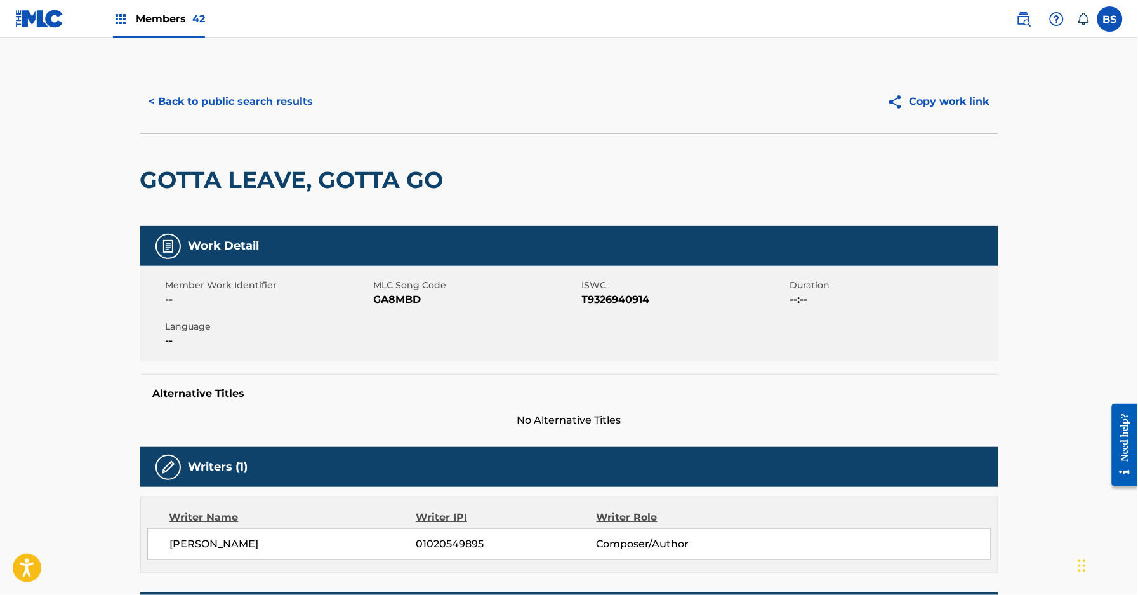
click at [250, 97] on button "< Back to public search results" at bounding box center [231, 102] width 182 height 32
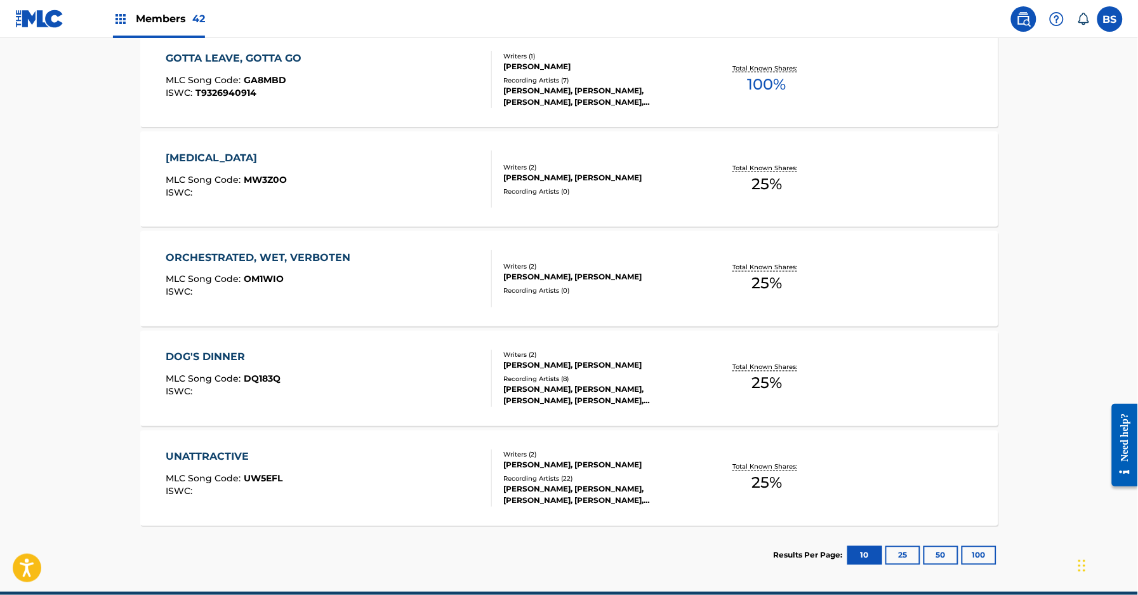
scroll to position [498, 0]
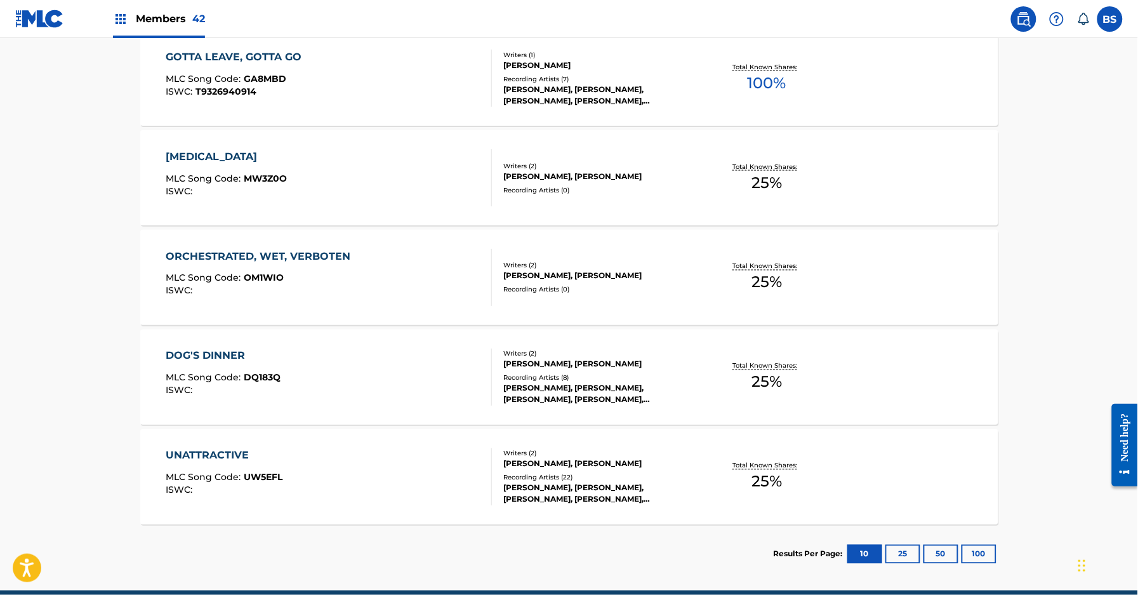
click at [389, 389] on div "DOG'S DINNER MLC Song Code : DQ183Q ISWC :" at bounding box center [329, 377] width 326 height 57
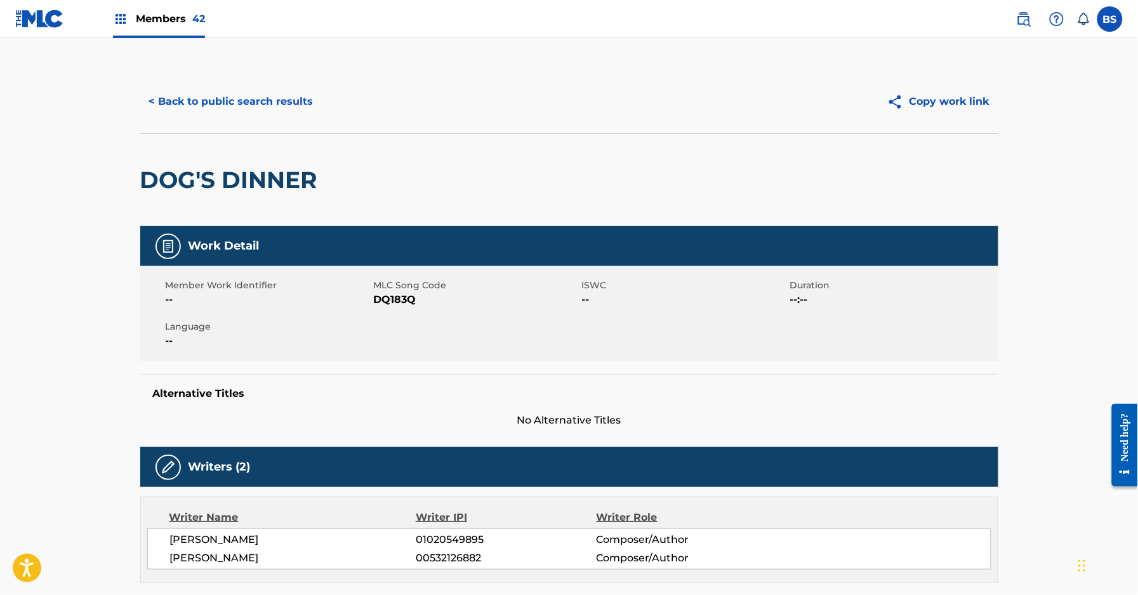
click at [254, 114] on button "< Back to public search results" at bounding box center [231, 102] width 182 height 32
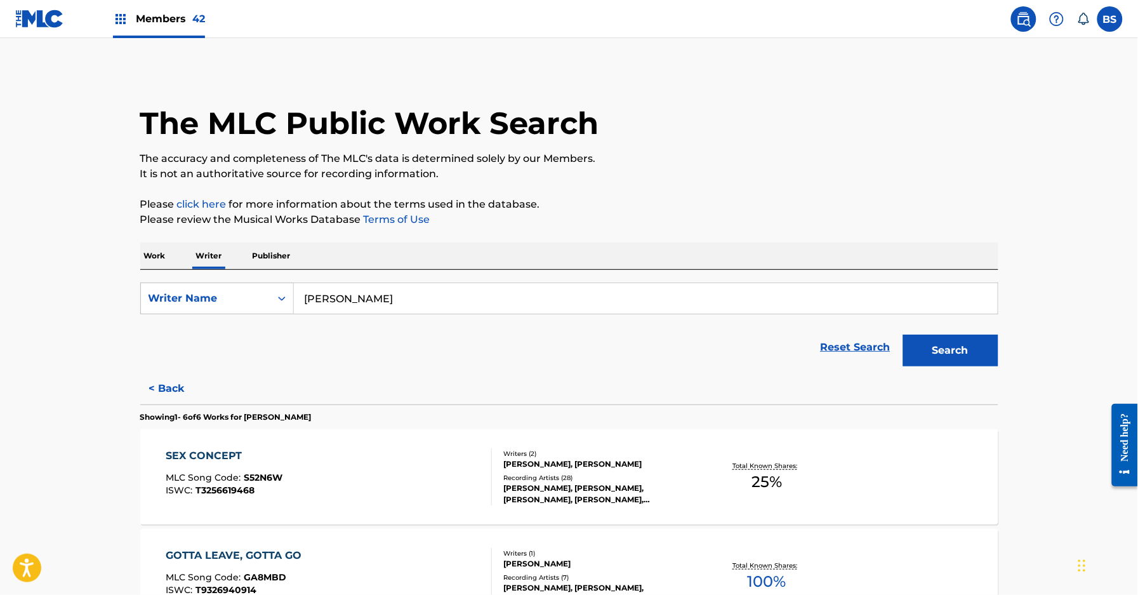
drag, startPoint x: 157, startPoint y: 383, endPoint x: 309, endPoint y: 443, distance: 163.9
click at [157, 383] on button "< Back" at bounding box center [178, 389] width 76 height 32
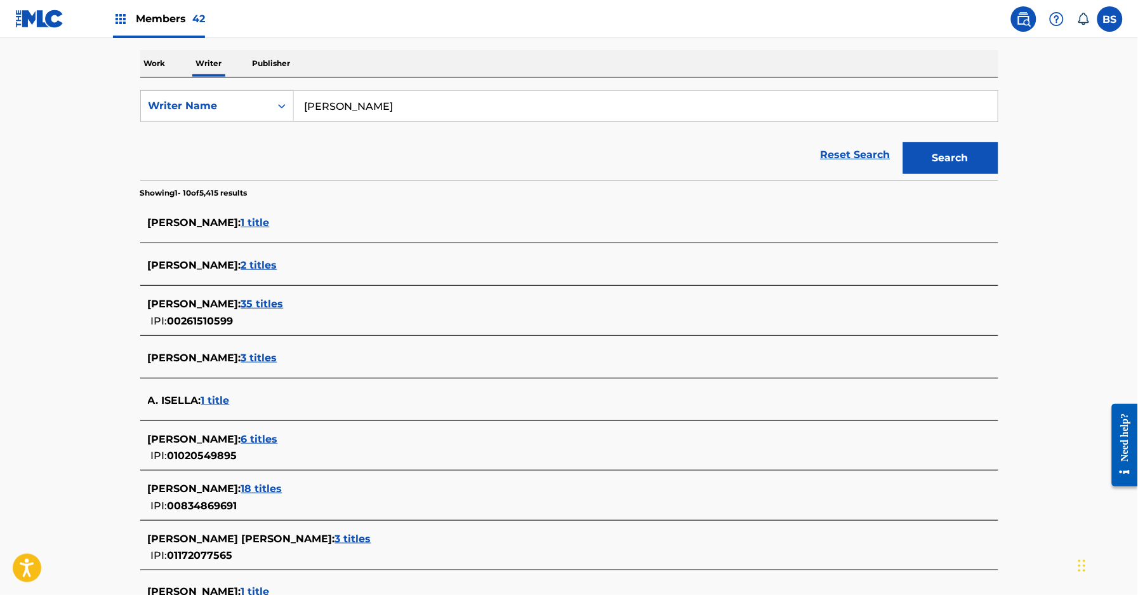
scroll to position [313, 0]
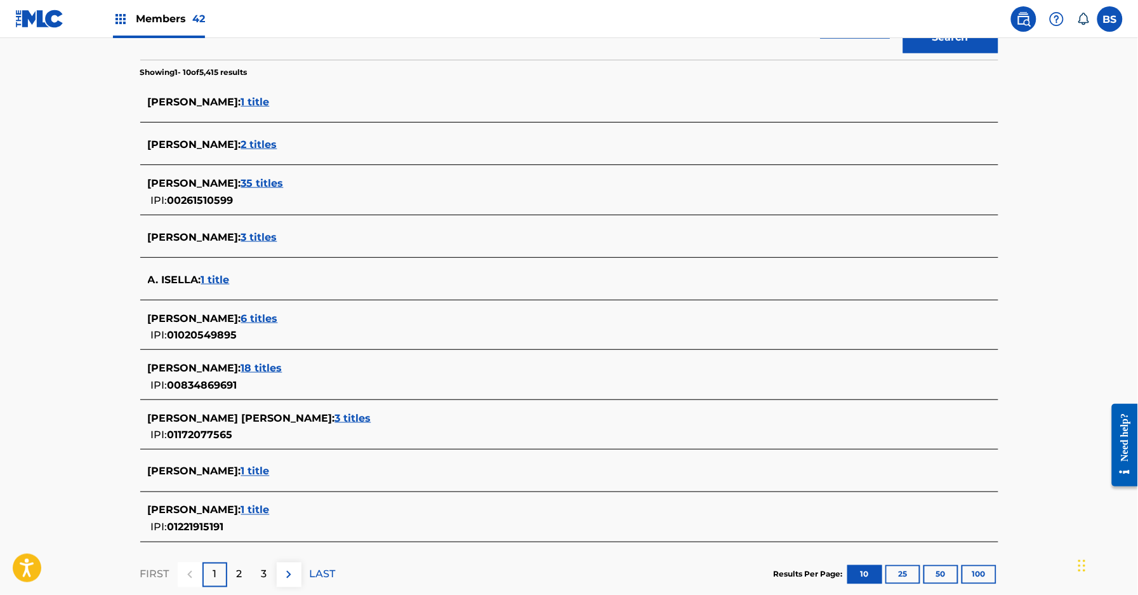
click at [255, 368] on span "18 titles" at bounding box center [261, 368] width 41 height 12
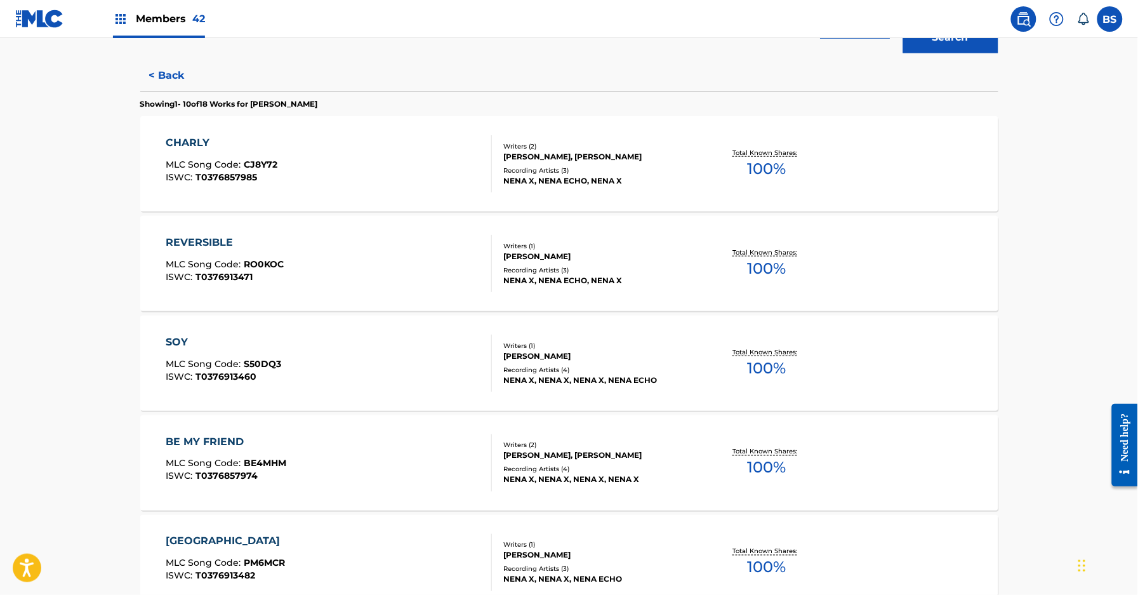
click at [378, 355] on div "SOY MLC Song Code : S50DQ3 ISWC : T0376913460" at bounding box center [329, 363] width 326 height 57
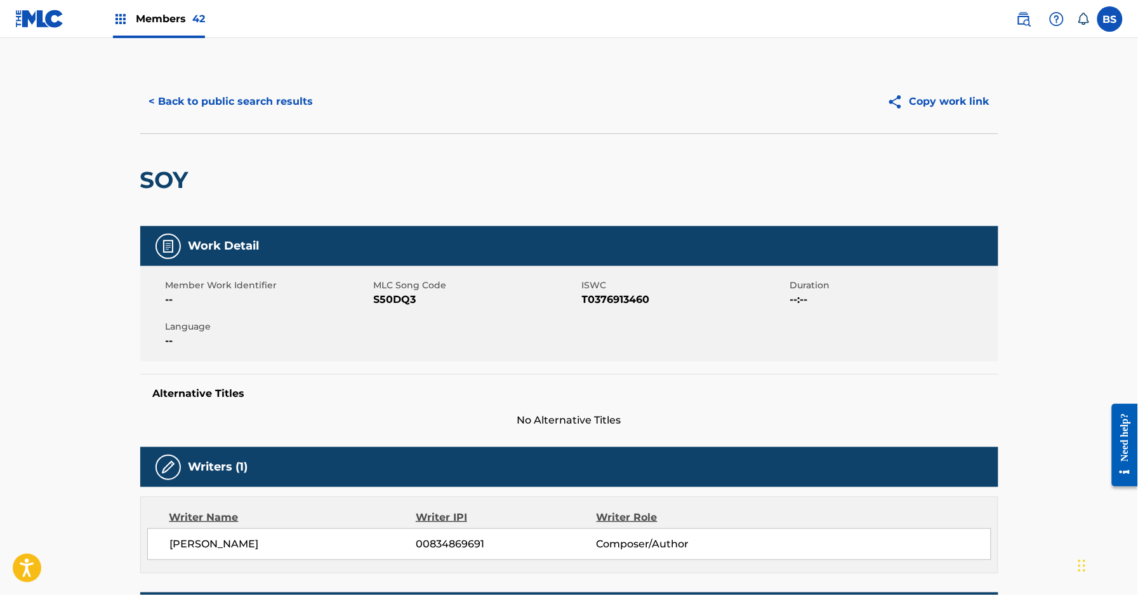
click at [271, 93] on button "< Back to public search results" at bounding box center [231, 102] width 182 height 32
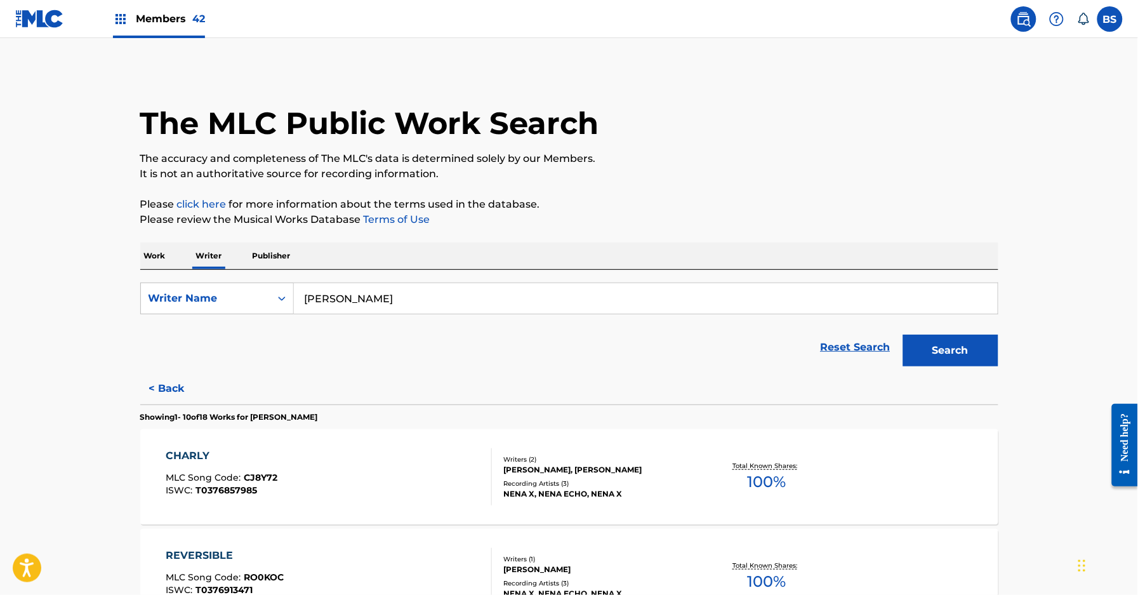
click at [362, 297] on input "[PERSON_NAME]" at bounding box center [646, 298] width 704 height 30
click at [385, 298] on input "[PERSON_NAME]" at bounding box center [646, 298] width 704 height 30
type input "[PERSON_NAME]"
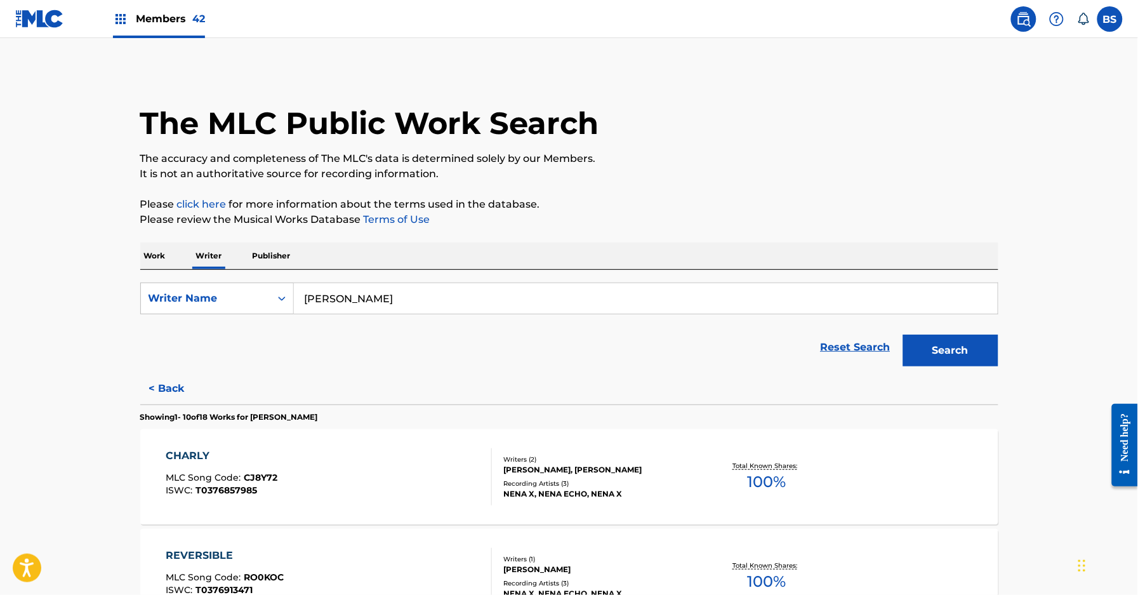
click at [952, 354] on button "Search" at bounding box center [951, 351] width 95 height 32
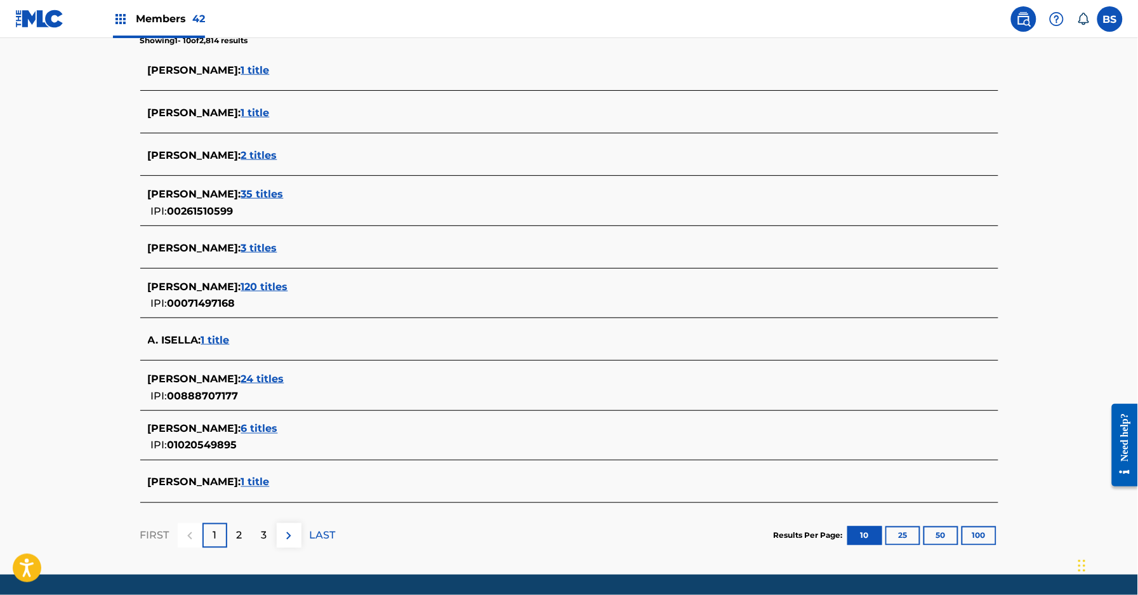
scroll to position [346, 0]
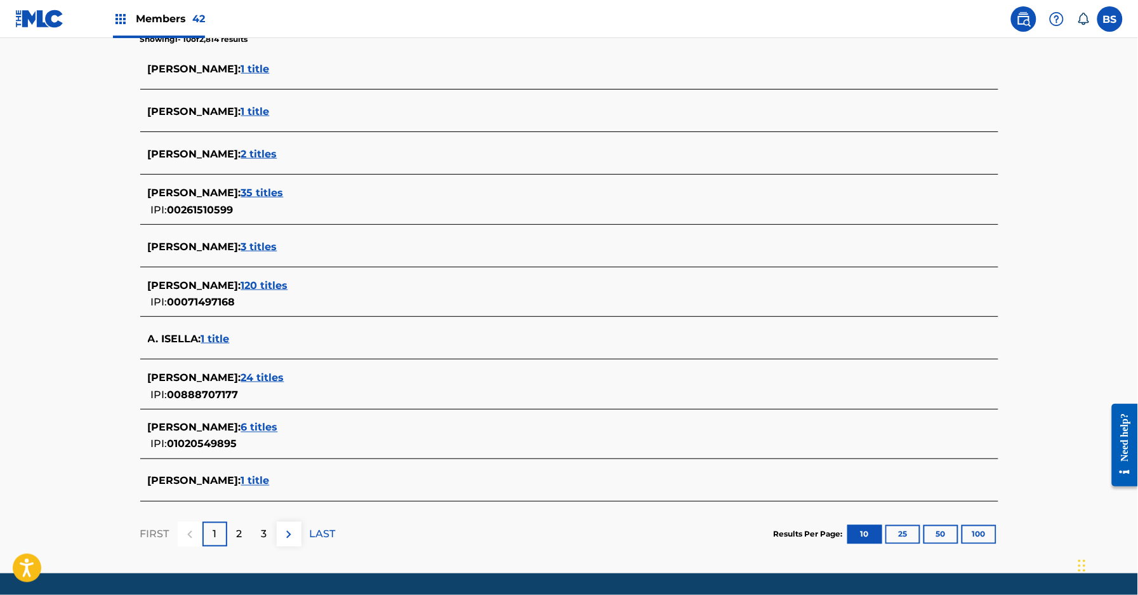
click at [241, 484] on span "1 title" at bounding box center [255, 481] width 29 height 12
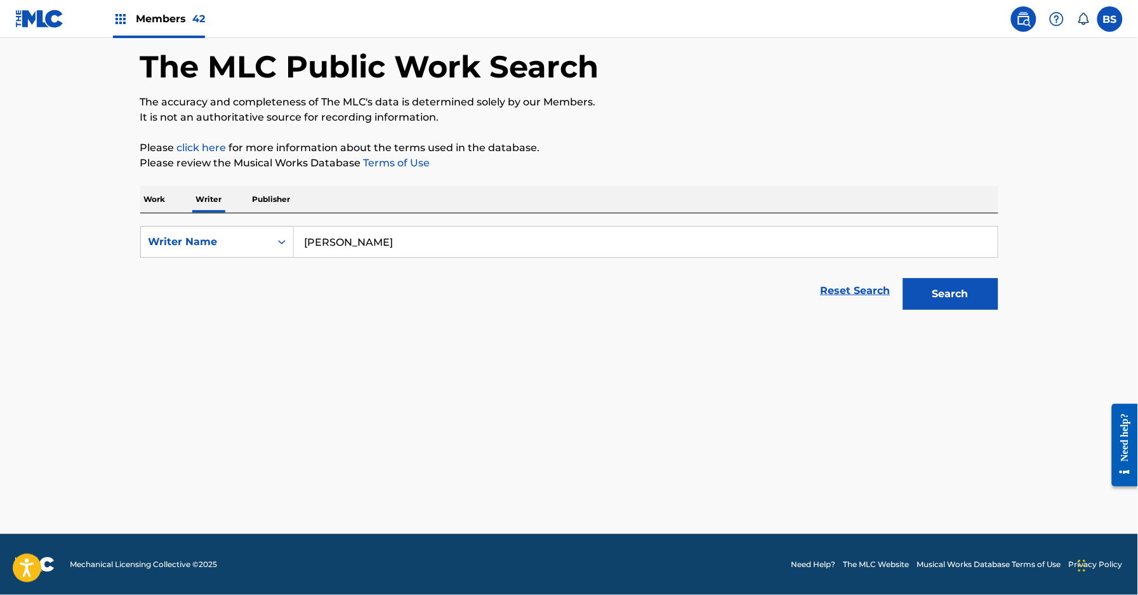
scroll to position [56, 0]
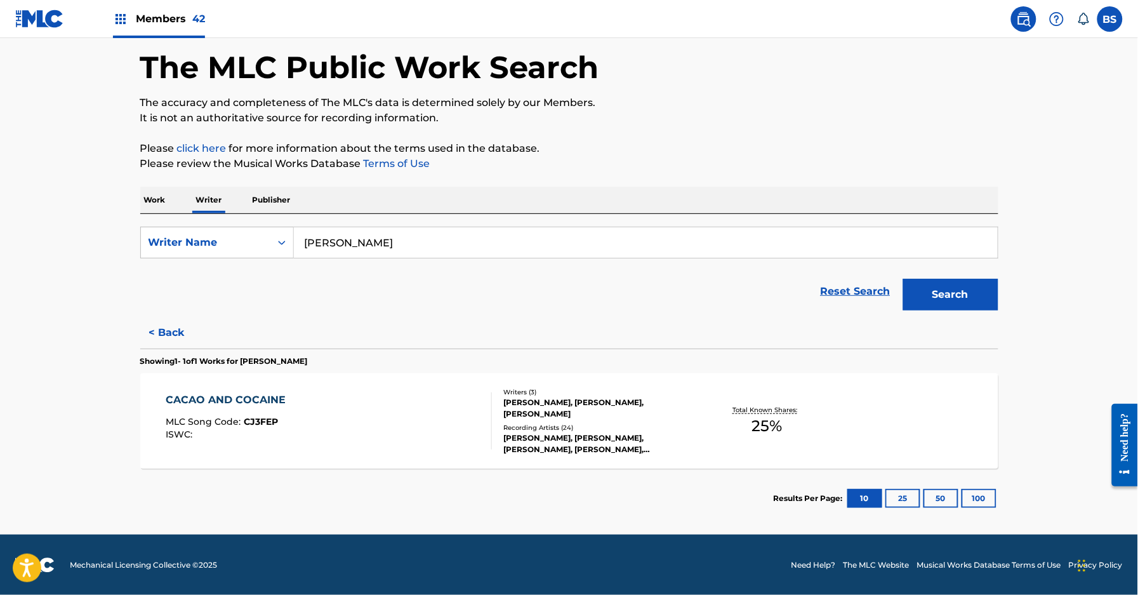
click at [522, 432] on div "[PERSON_NAME], [PERSON_NAME], [PERSON_NAME], [PERSON_NAME], [PERSON_NAME]" at bounding box center [600, 443] width 192 height 23
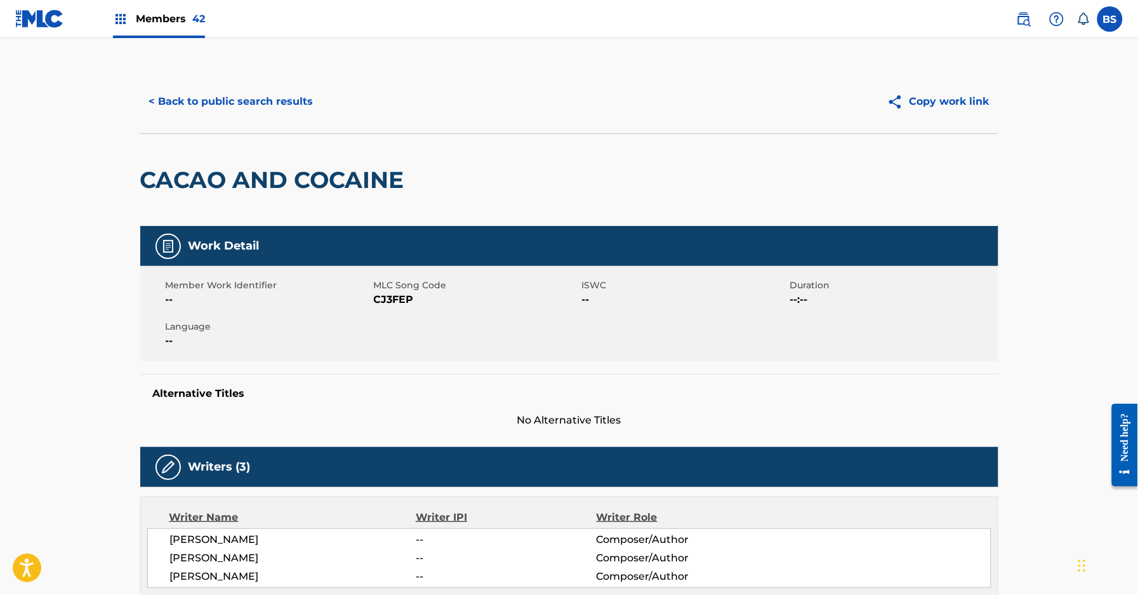
click at [222, 103] on button "< Back to public search results" at bounding box center [231, 102] width 182 height 32
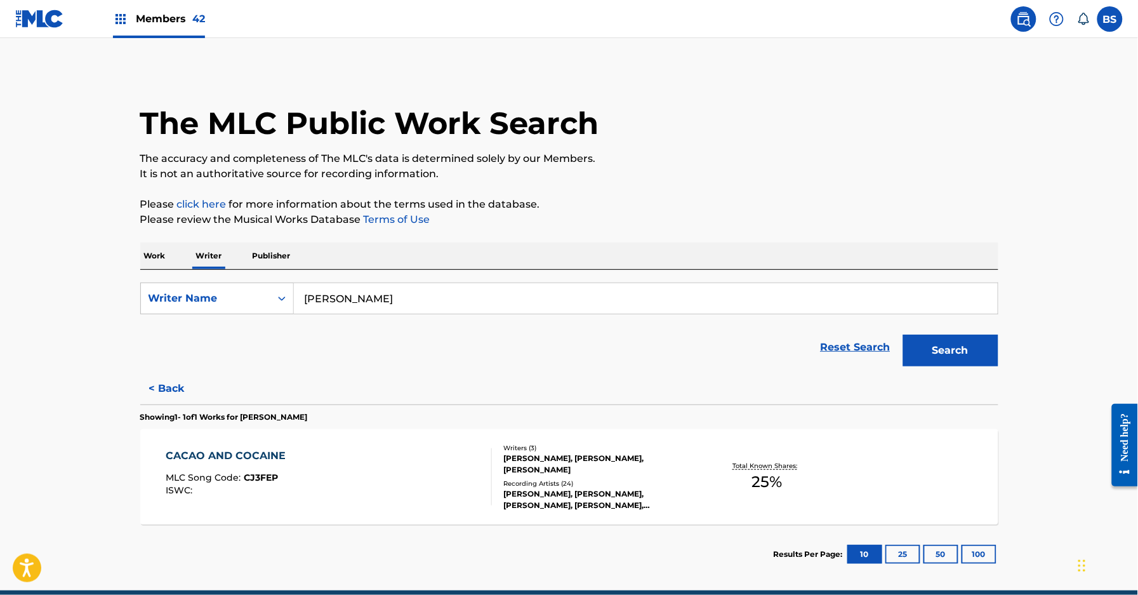
click at [184, 391] on button "< Back" at bounding box center [178, 389] width 76 height 32
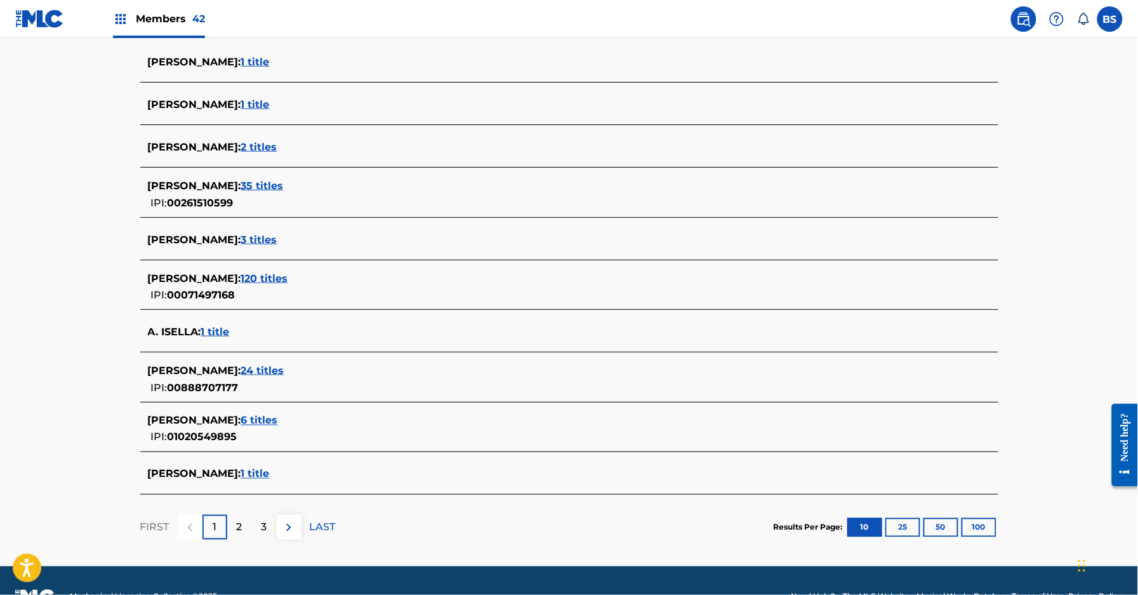
scroll to position [385, 0]
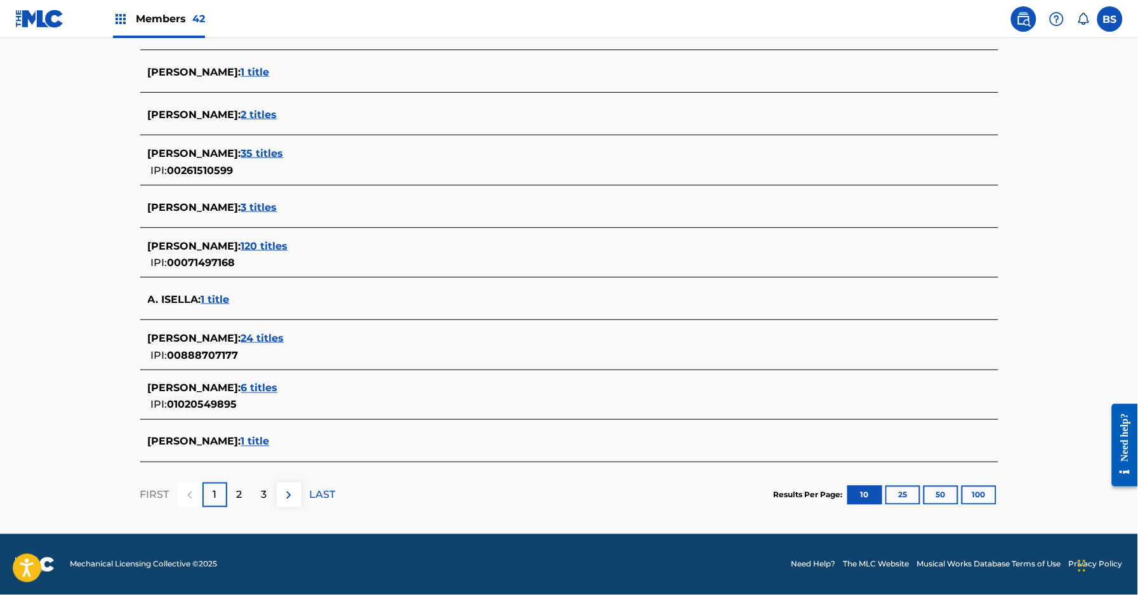
drag, startPoint x: 891, startPoint y: 490, endPoint x: 904, endPoint y: 497, distance: 14.8
click at [898, 497] on button "25" at bounding box center [903, 495] width 35 height 19
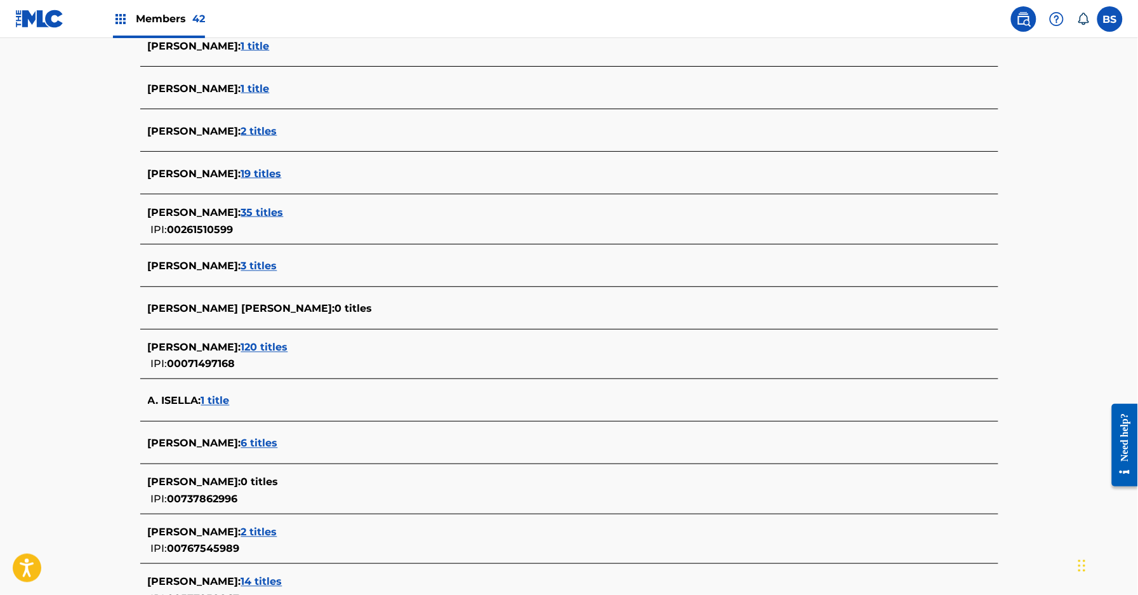
scroll to position [0, 0]
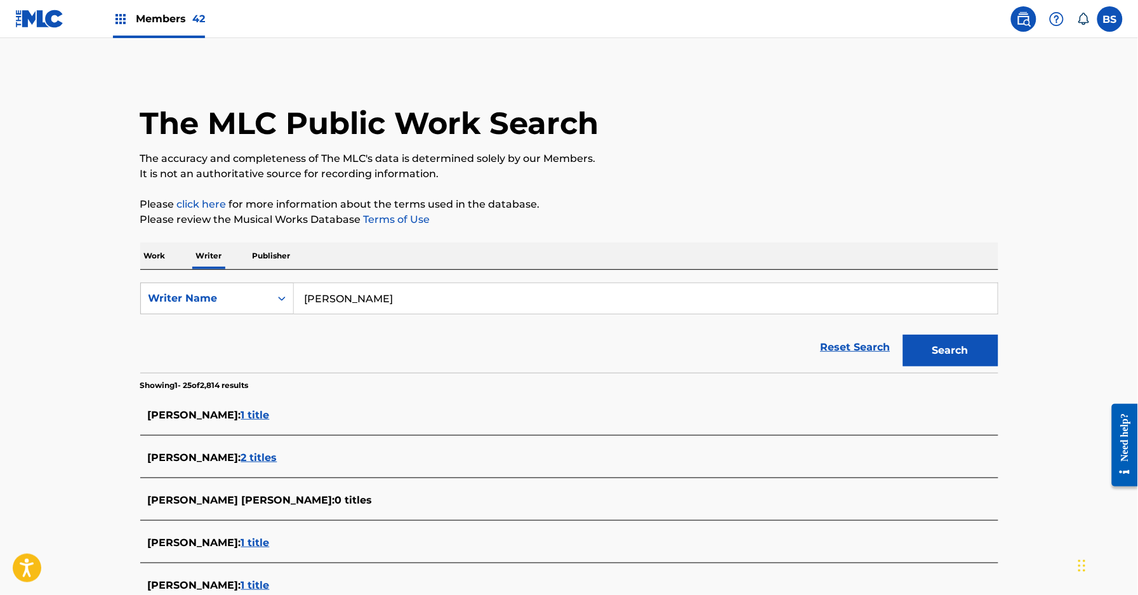
click at [151, 260] on p "Work" at bounding box center [154, 256] width 29 height 27
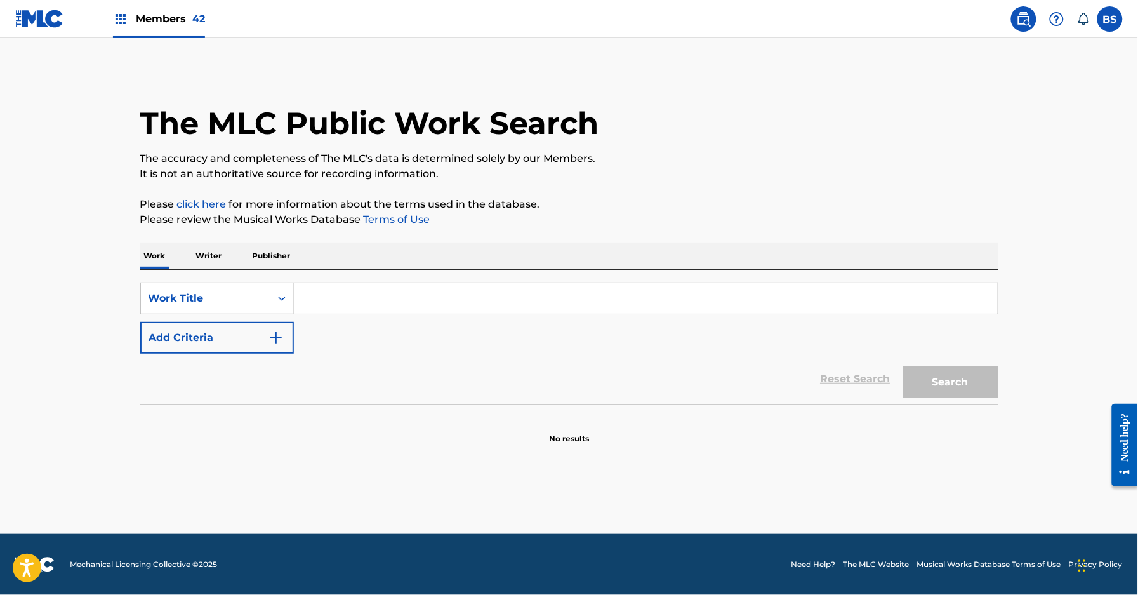
click at [385, 298] on input "Search Form" at bounding box center [646, 298] width 704 height 30
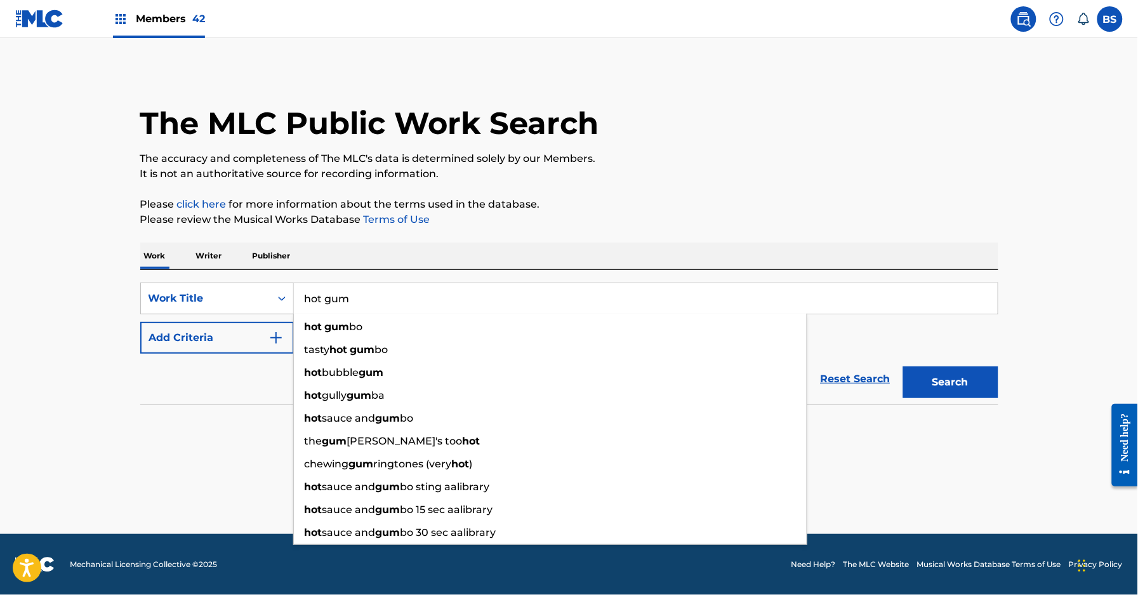
type input "hot gum"
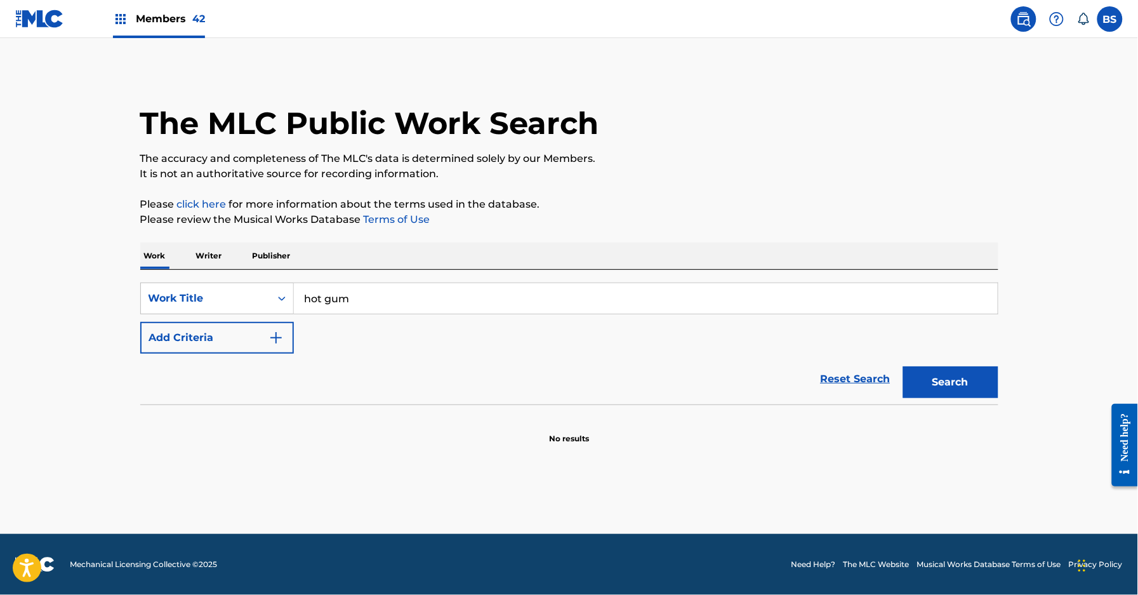
drag, startPoint x: 952, startPoint y: 399, endPoint x: 949, endPoint y: 390, distance: 9.1
click at [954, 398] on div "Search" at bounding box center [948, 379] width 102 height 51
click at [945, 388] on button "Search" at bounding box center [951, 382] width 95 height 32
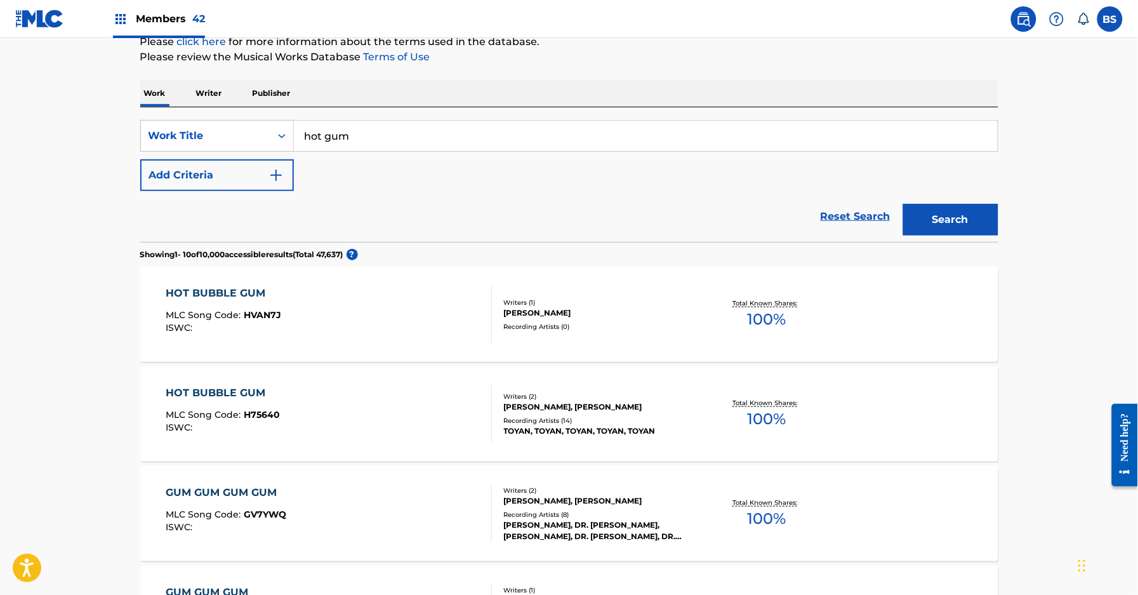
scroll to position [157, 0]
